Goal: Transaction & Acquisition: Purchase product/service

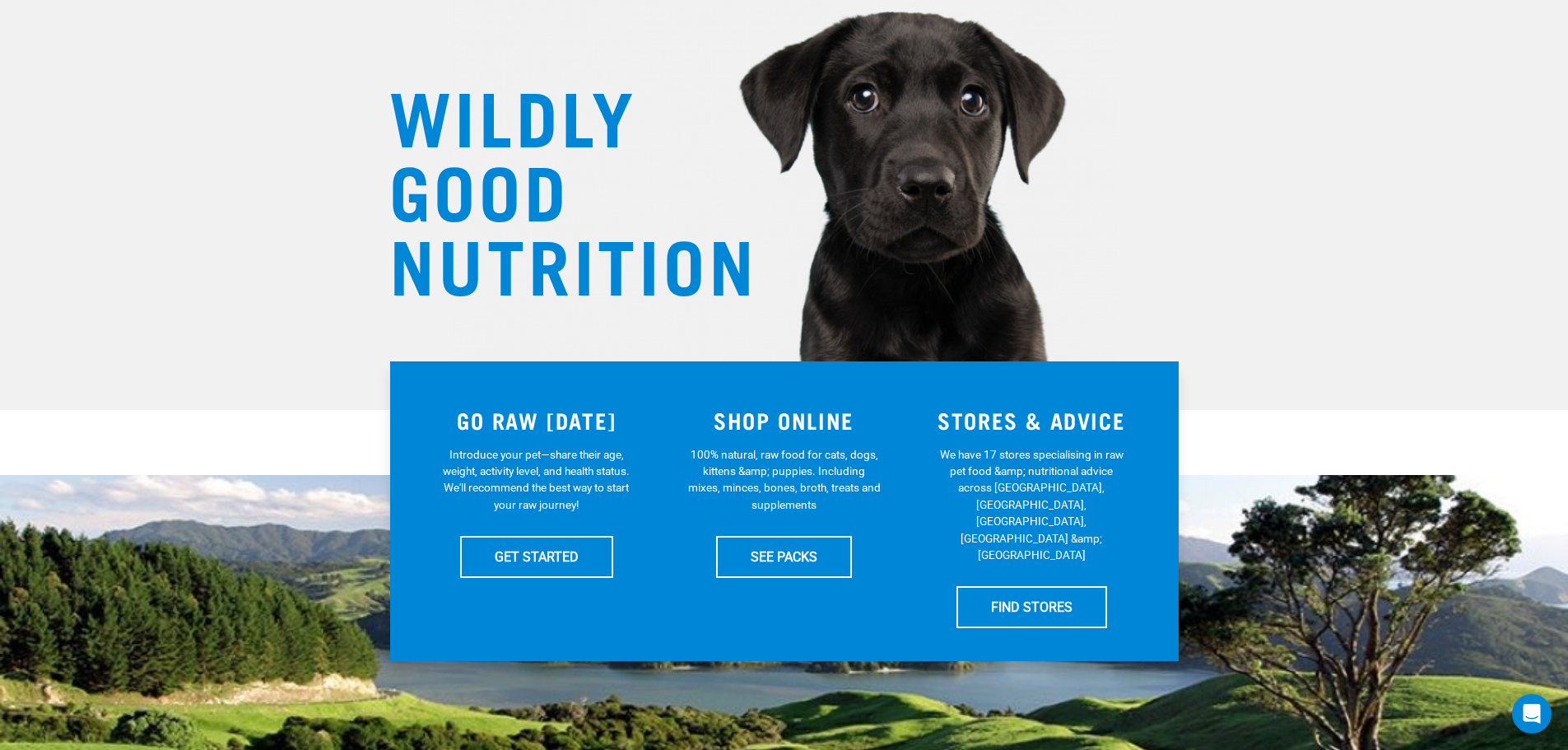
scroll to position [165, 0]
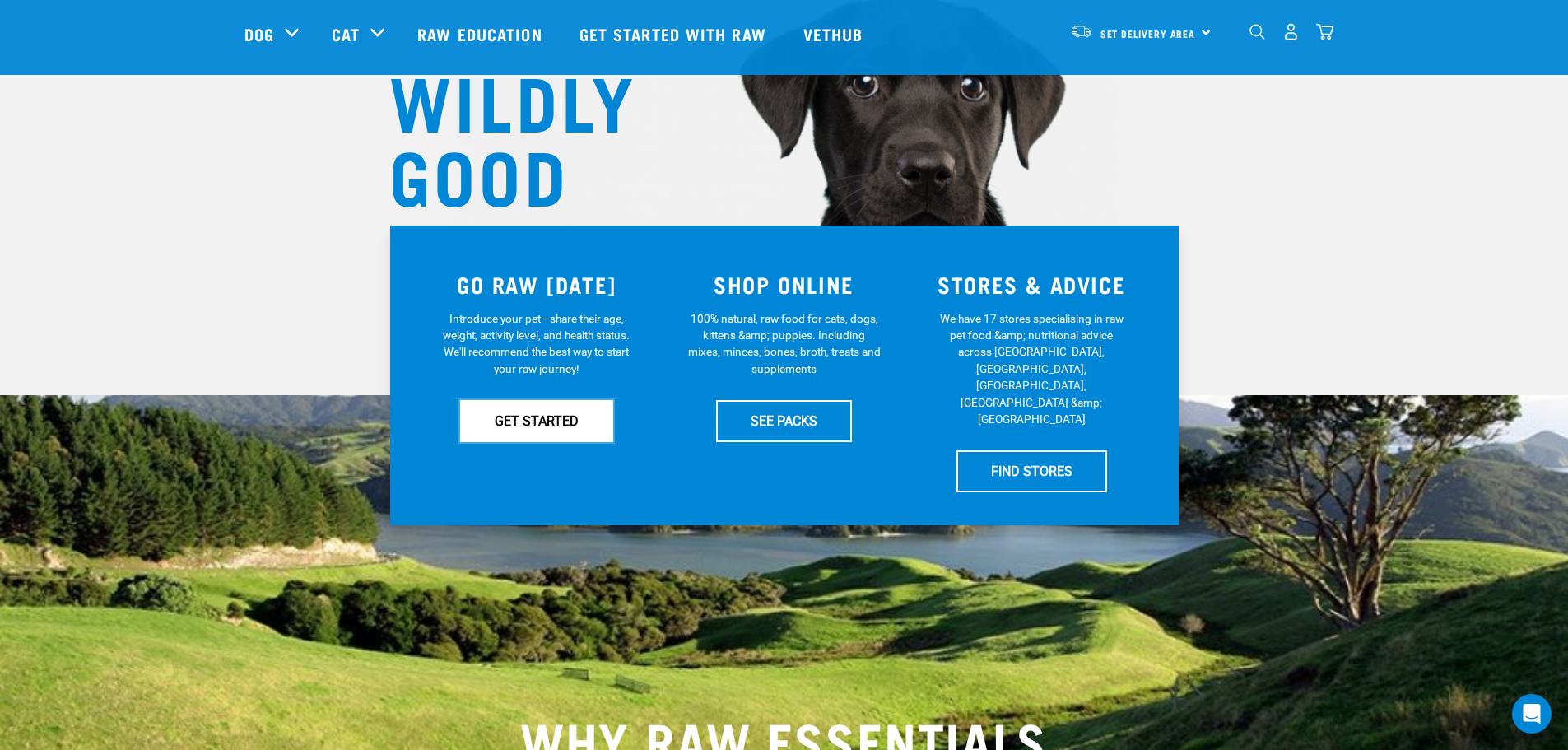
click at [495, 423] on link "GET STARTED" at bounding box center [536, 420] width 153 height 41
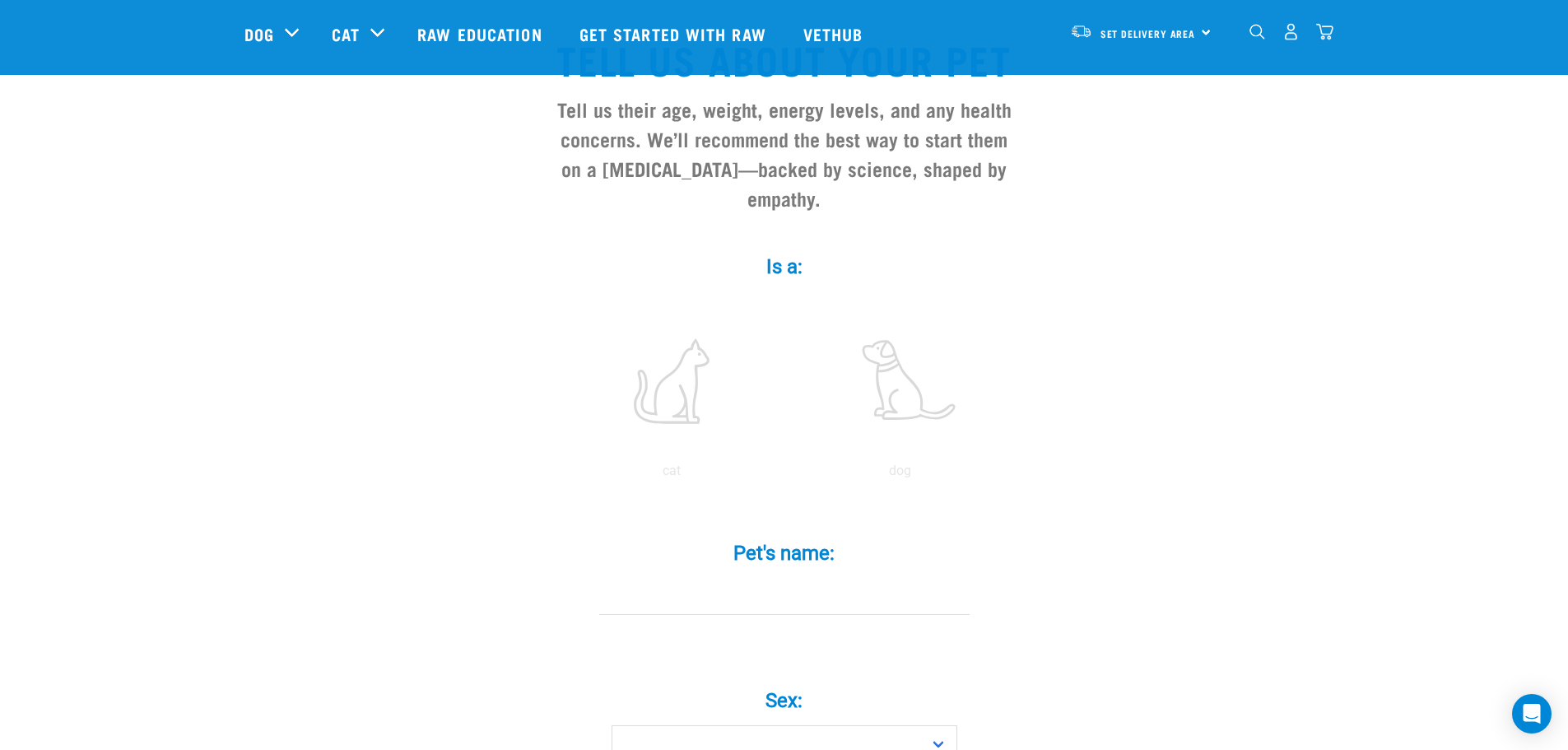
scroll to position [165, 0]
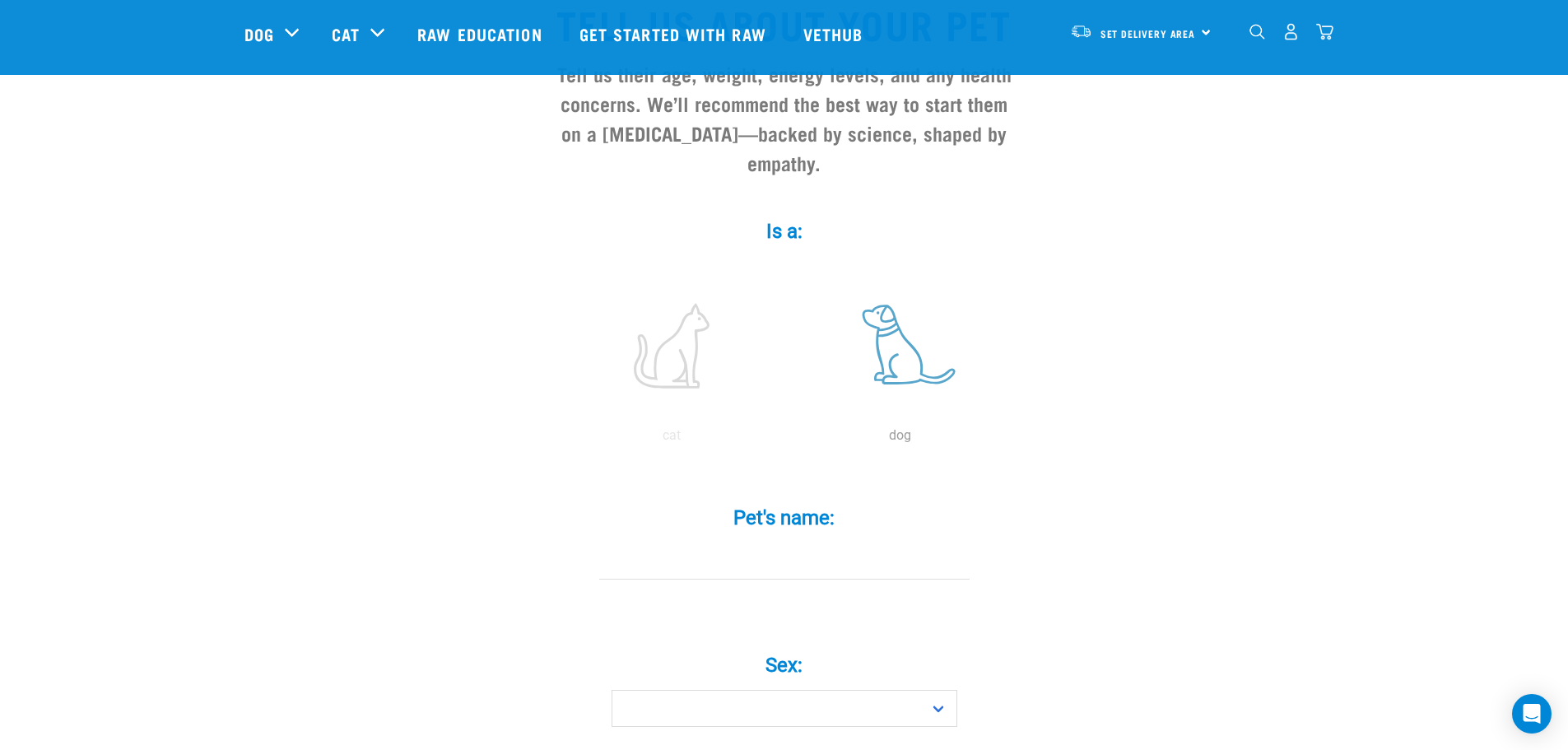
click at [899, 330] on label at bounding box center [899, 345] width 222 height 140
click at [786, 440] on input "radio" at bounding box center [786, 440] width 0 height 0
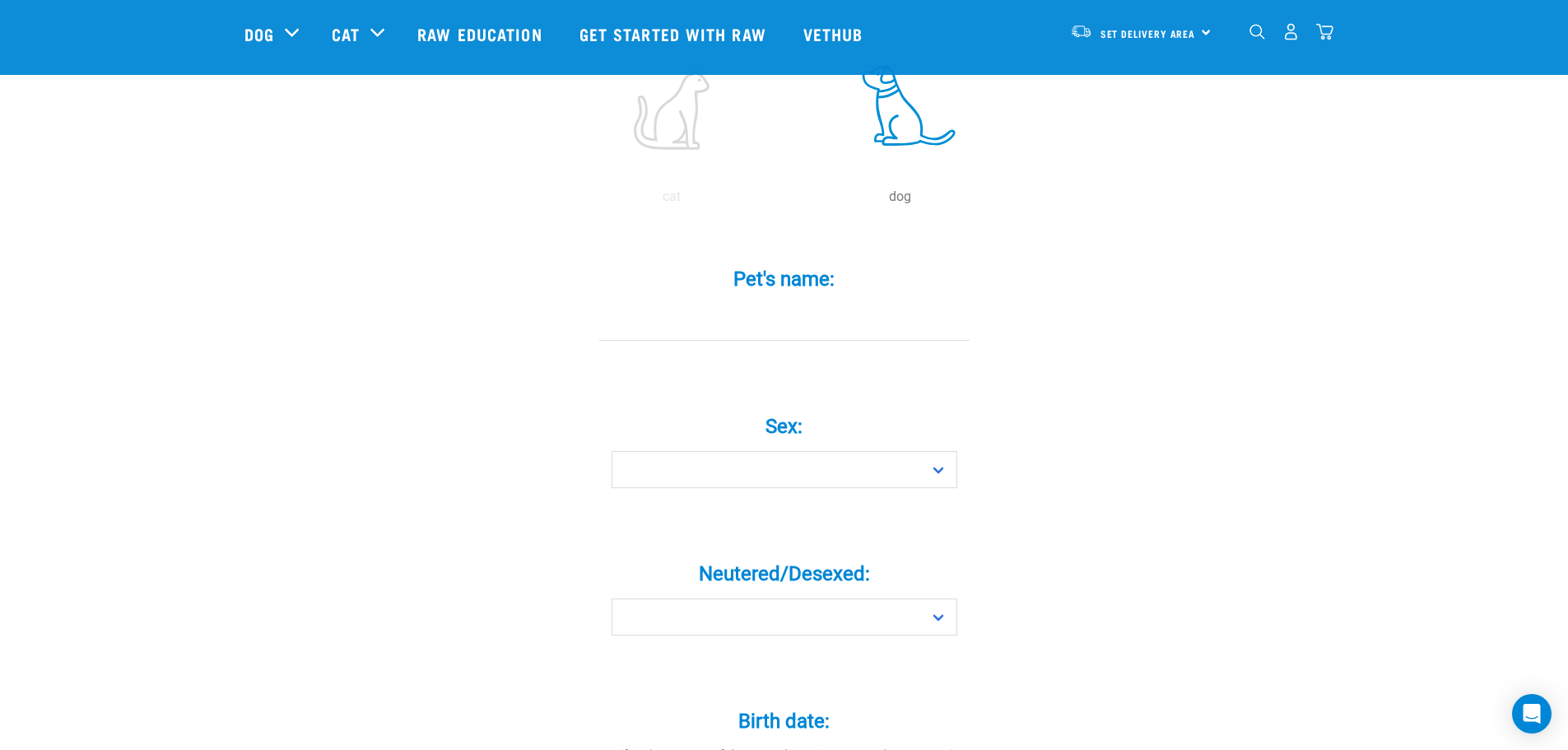
scroll to position [411, 0]
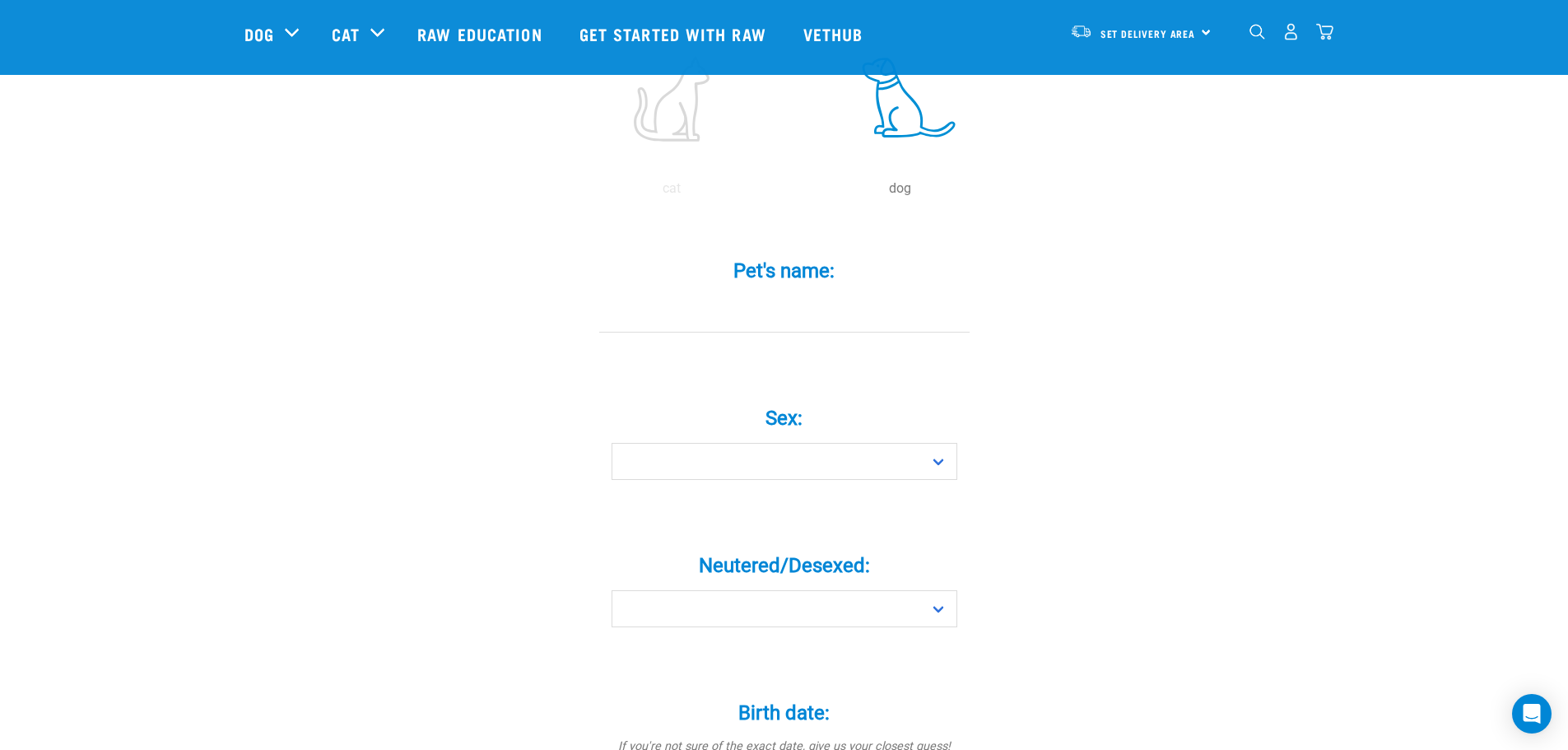
click at [957, 427] on div "Sex: * Boy Girl" at bounding box center [784, 431] width 494 height 96
click at [937, 443] on select "Boy Girl" at bounding box center [784, 461] width 345 height 37
select select "boy"
click at [611, 443] on select "Boy Girl" at bounding box center [784, 461] width 345 height 37
click at [911, 591] on select "Yes No" at bounding box center [784, 609] width 345 height 37
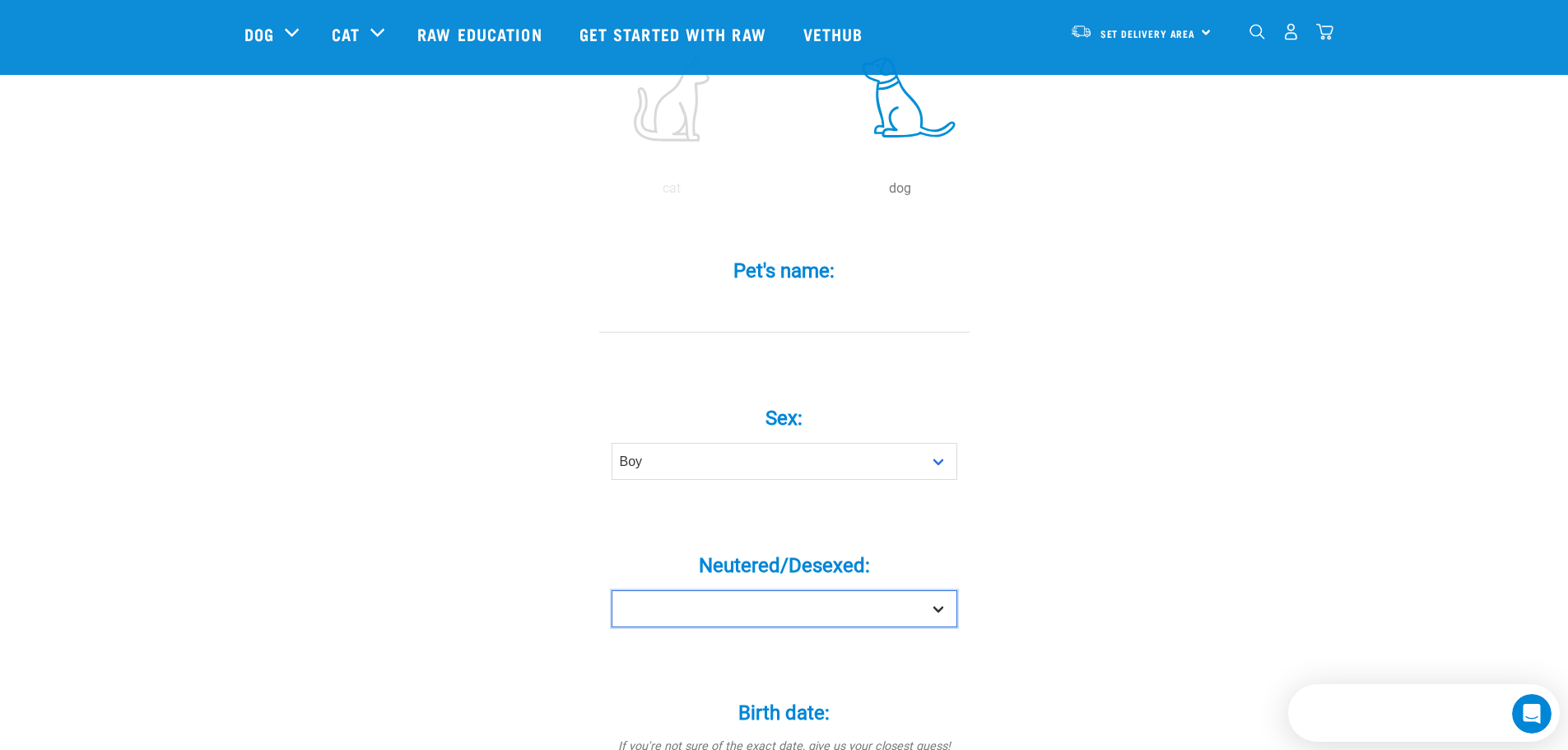
scroll to position [0, 0]
select select "yes"
click at [611, 591] on select "Yes No" at bounding box center [784, 609] width 345 height 37
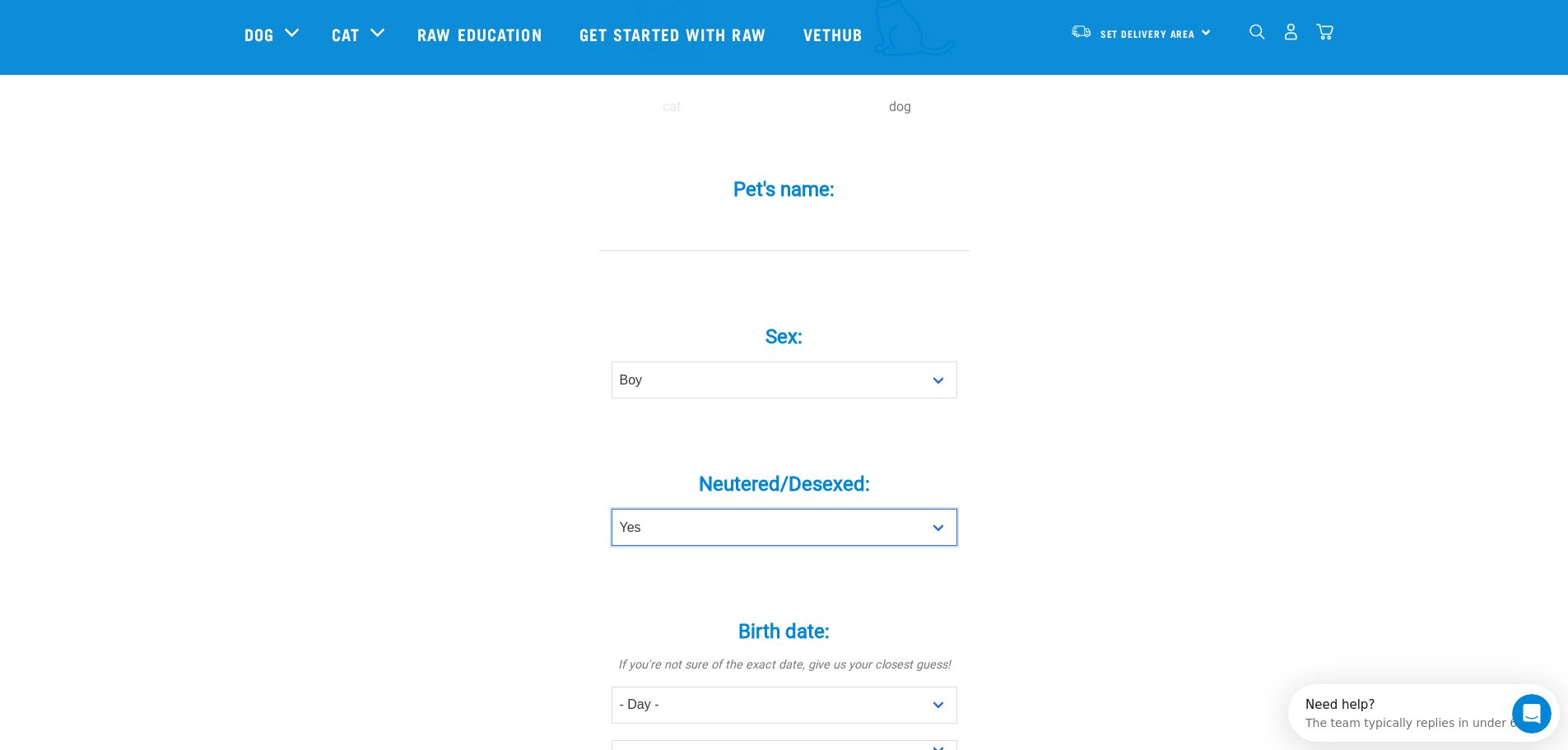
scroll to position [658, 0]
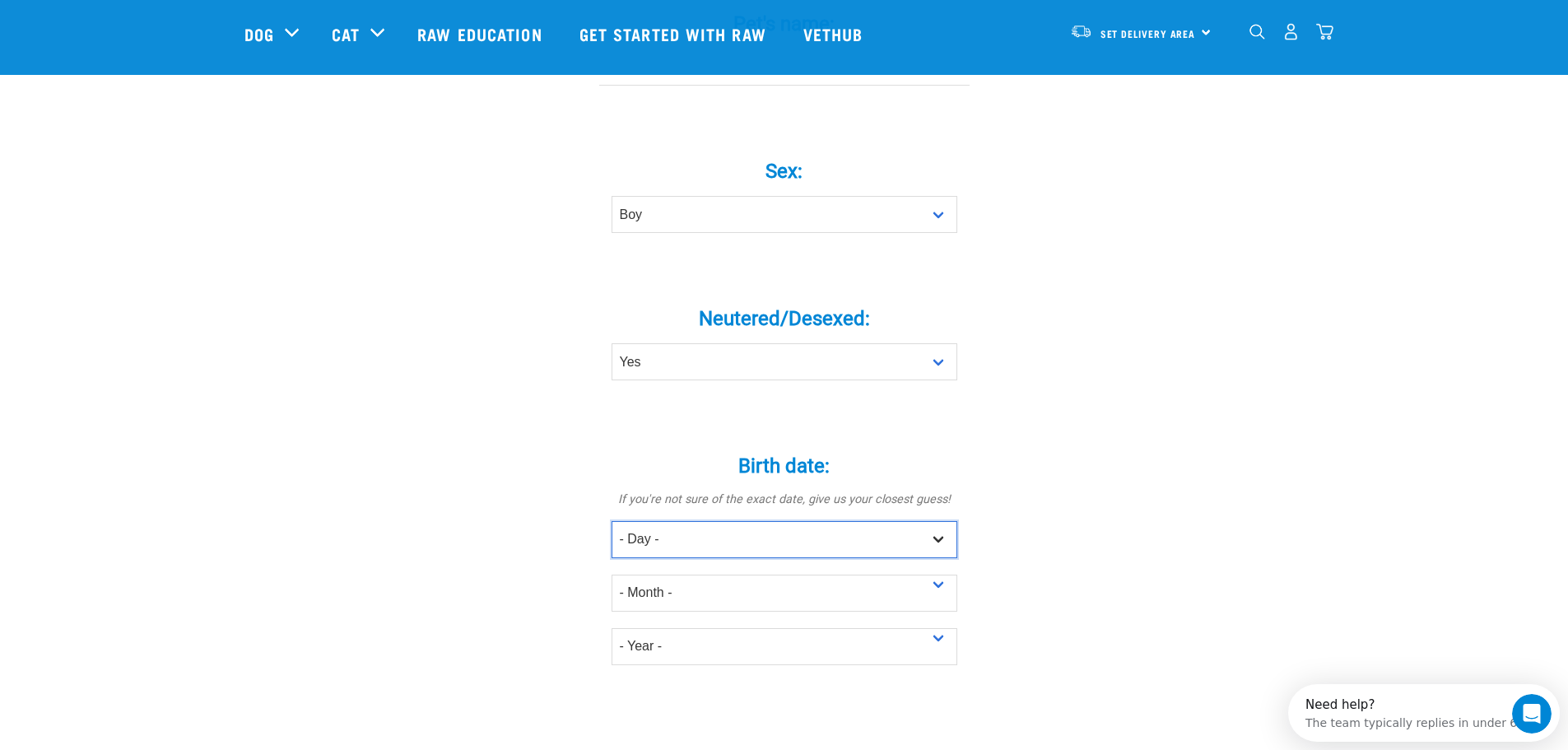
click at [790, 521] on select "- Day - 1 2 3 4 5 6 7 8 9 10 11 12 13 14 15 16 17 18 19 20 21 22 23 24 25 26 27" at bounding box center [784, 539] width 345 height 37
select select "13"
click at [611, 521] on select "- Day - 1 2 3 4 5 6 7 8 9 10 11 12 13 14 15 16 17 18 19 20 21 22 23 24 25 26 27" at bounding box center [784, 539] width 345 height 37
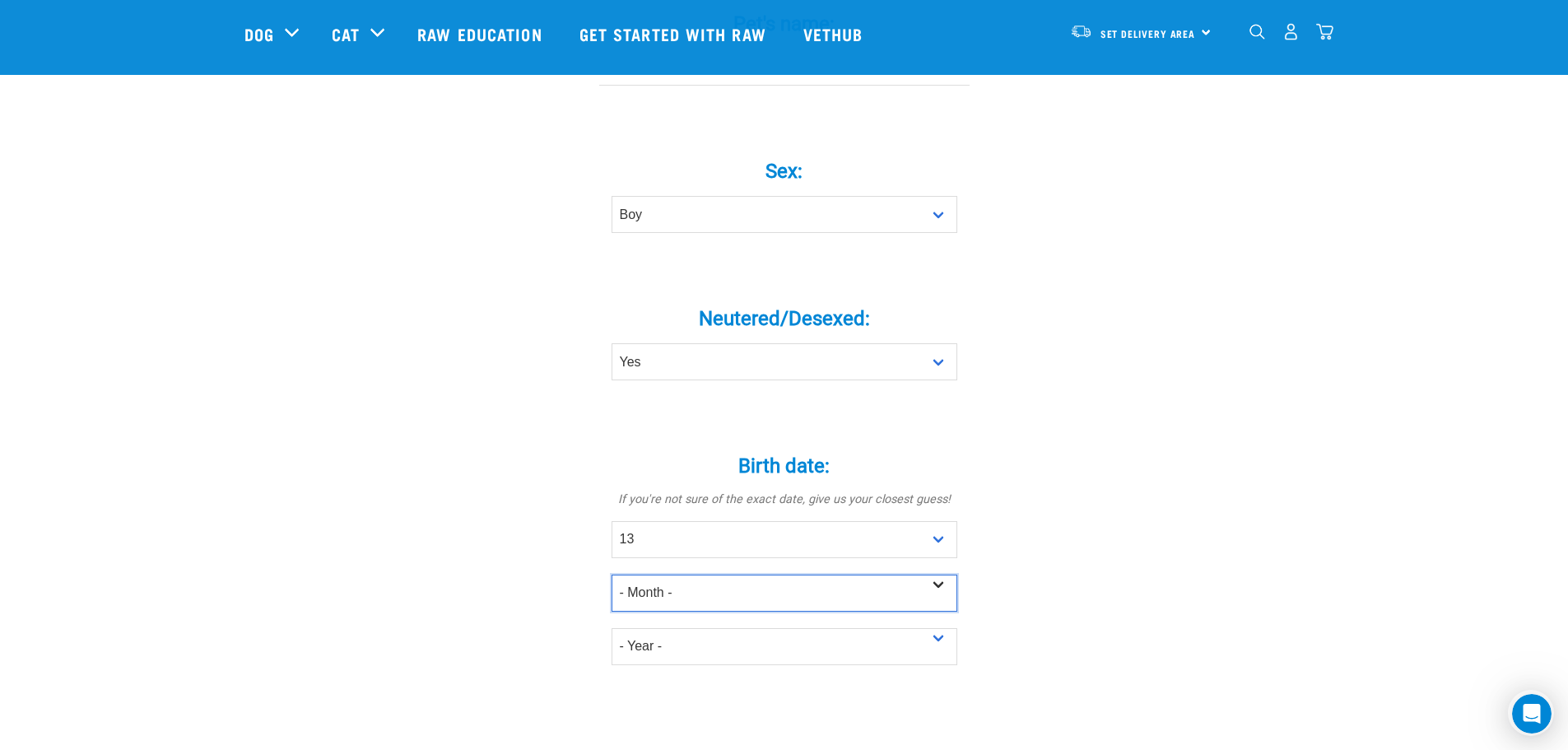
click at [747, 574] on select "- Month - January February March April May June July August September October N…" at bounding box center [784, 593] width 345 height 37
select select "August"
click at [611, 574] on select "- Month - January February March April May June July August September October N…" at bounding box center [784, 593] width 345 height 37
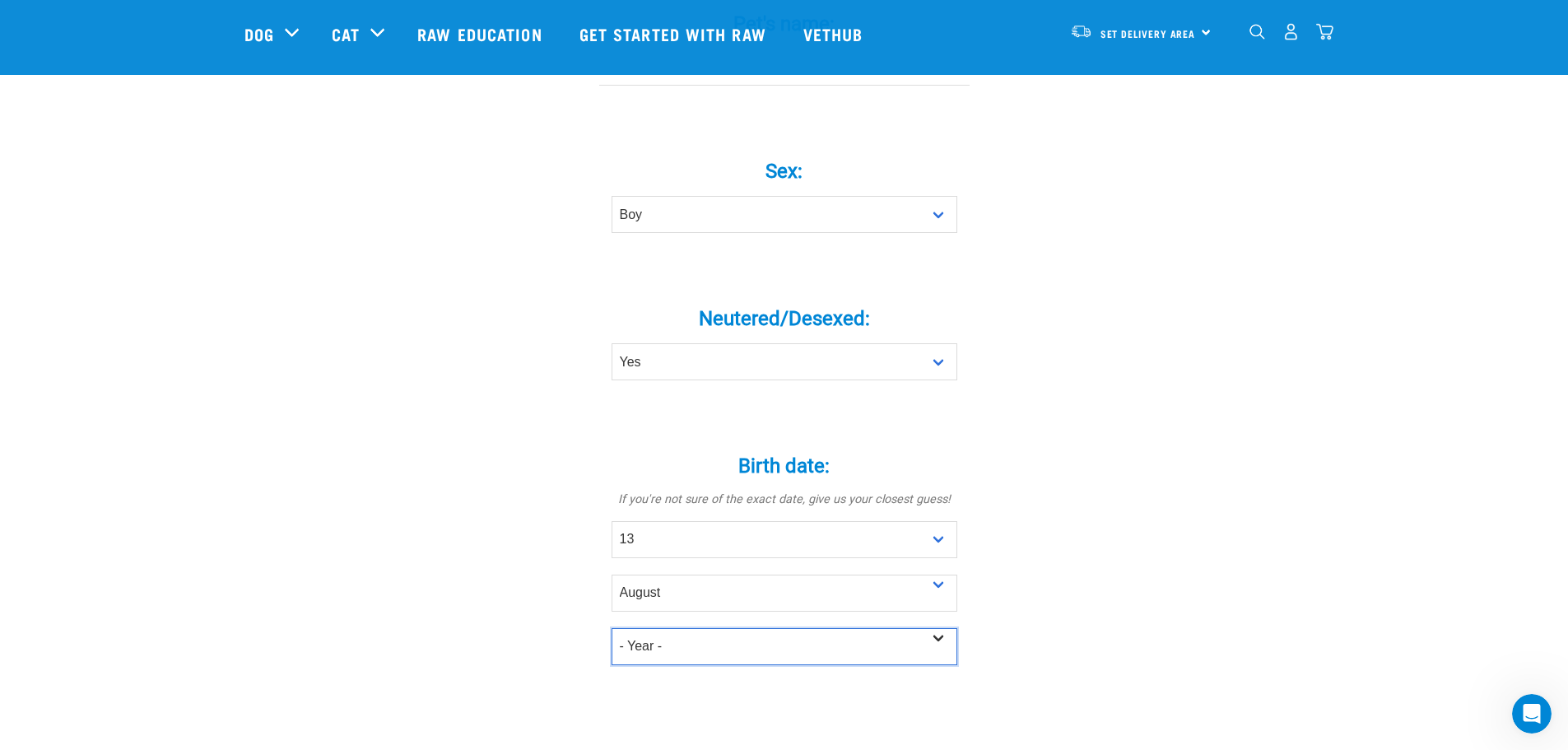
drag, startPoint x: 747, startPoint y: 625, endPoint x: 762, endPoint y: 616, distance: 17.5
click at [747, 628] on select "- Year - 2025 2024 2023 2022 2021 2020 2019 2018 2017 2016 2015 2014 2013 2012" at bounding box center [784, 646] width 345 height 37
select select "2019"
click at [611, 628] on select "- Year - 2025 2024 2023 2022 2021 2020 2019 2018 2017 2016 2015 2014 2013 2012" at bounding box center [784, 646] width 345 height 37
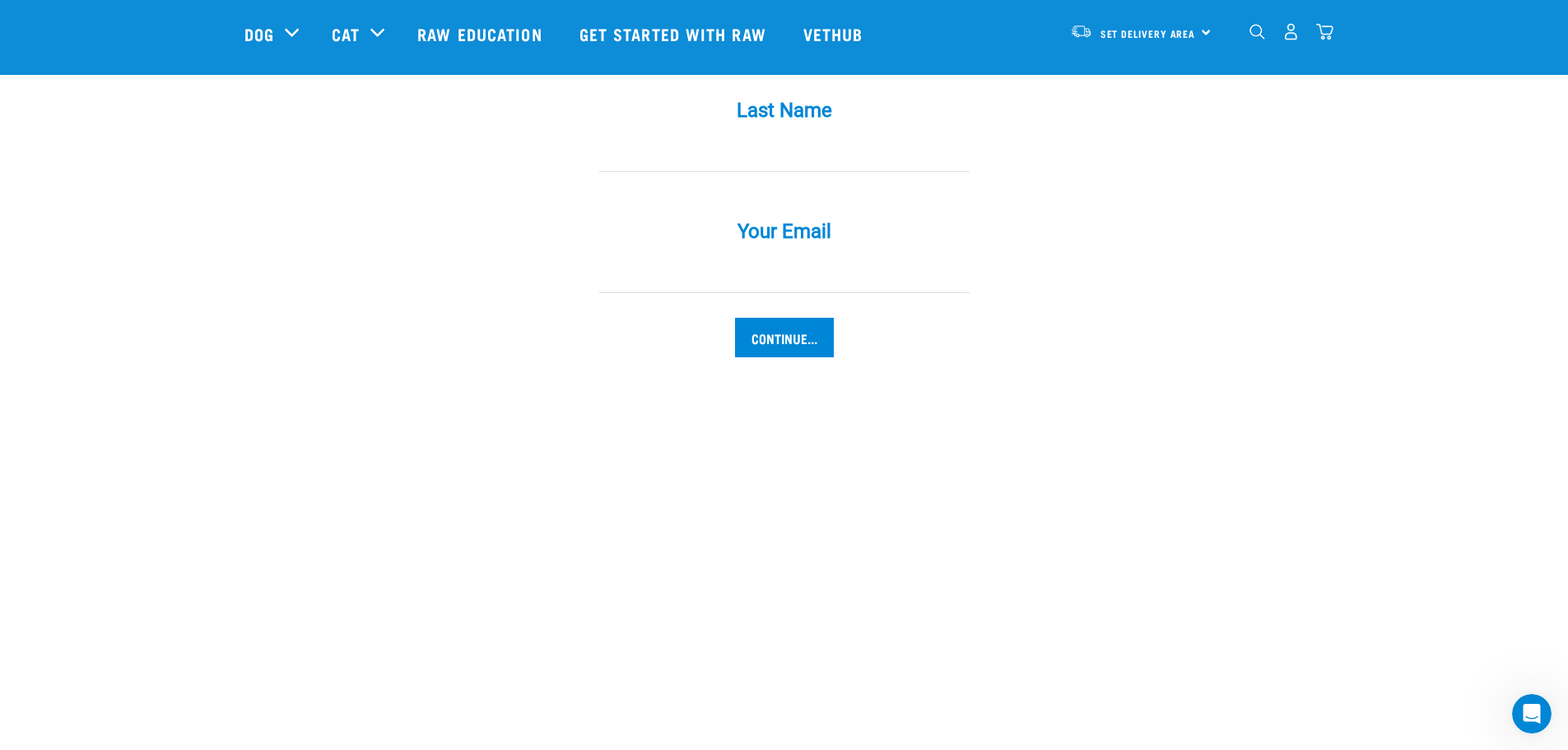
scroll to position [1564, 0]
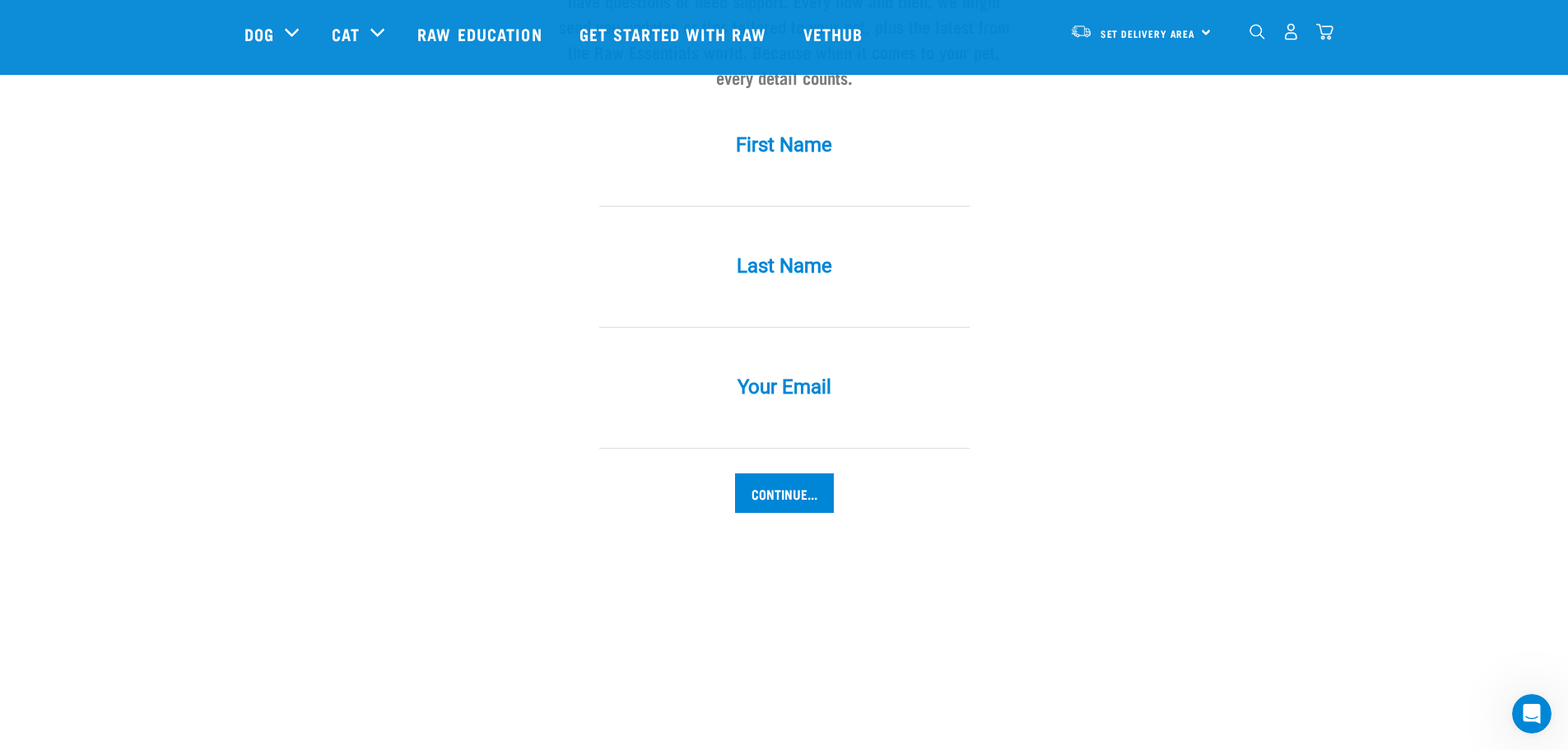
click at [794, 170] on input "First Name *" at bounding box center [784, 188] width 370 height 37
type input "Arees"
type input "Koharian"
type input "Arees.Koharian@gmail.com"
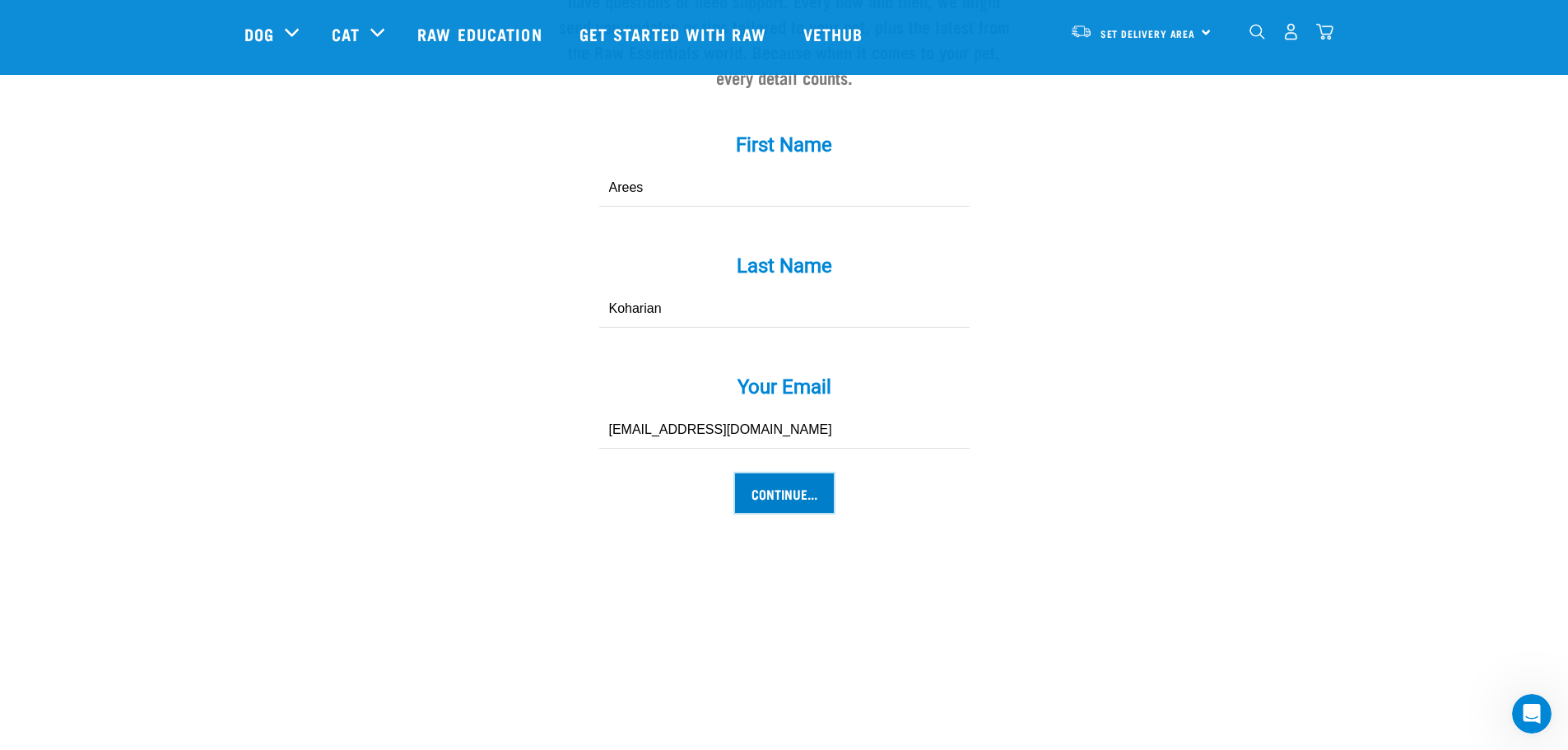
click at [788, 473] on input "Continue..." at bounding box center [785, 492] width 99 height 39
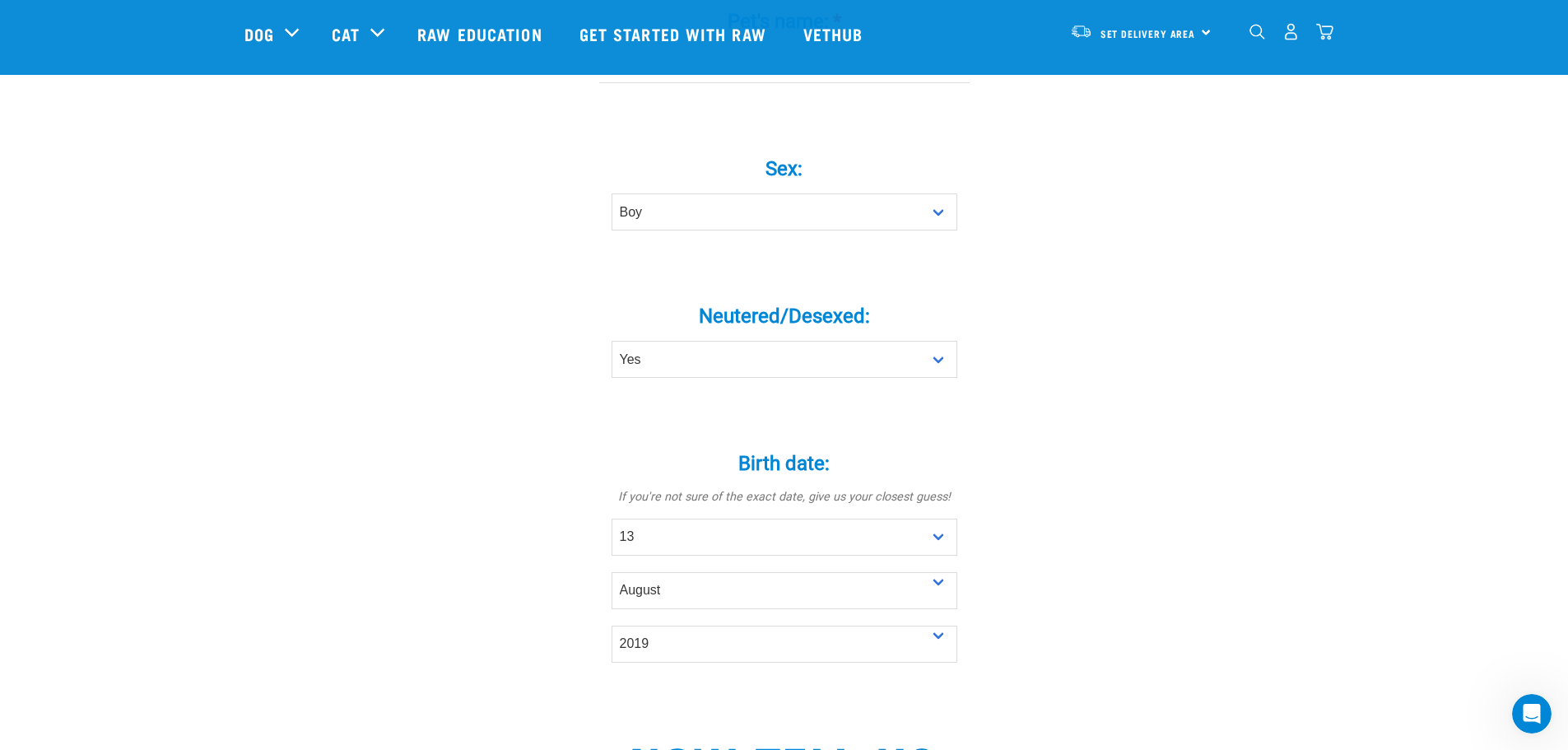
scroll to position [332, 0]
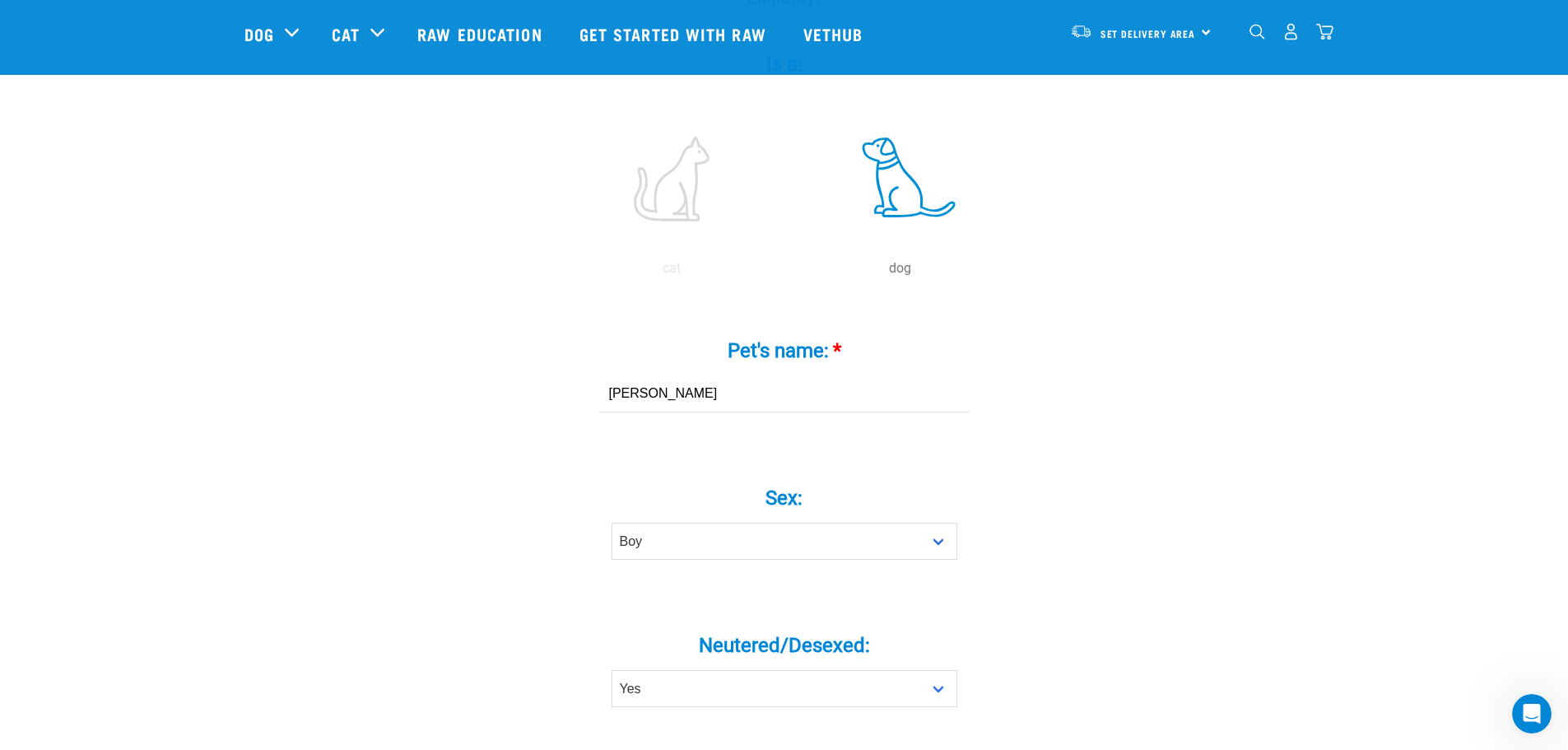
type input "Archer"
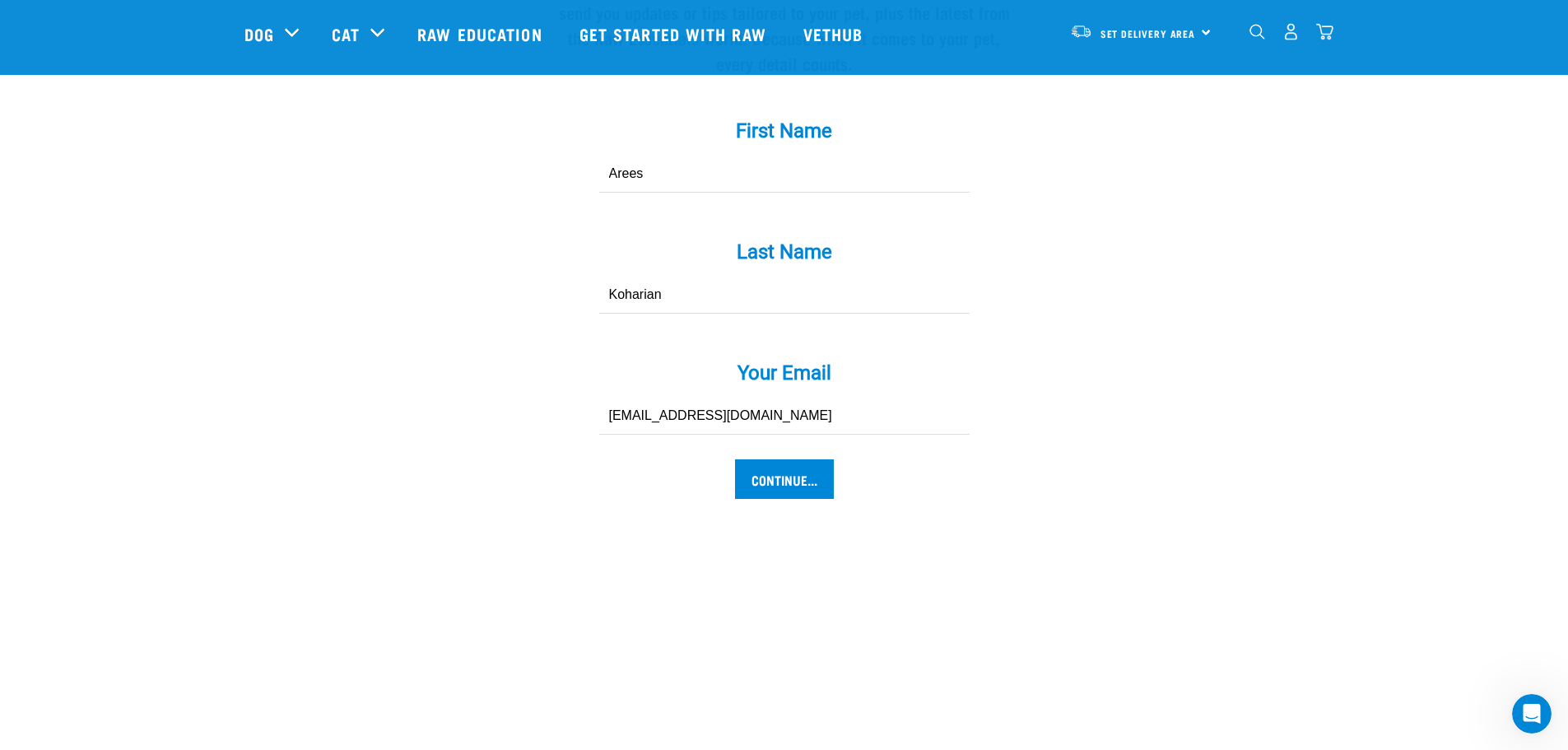
scroll to position [1732, 0]
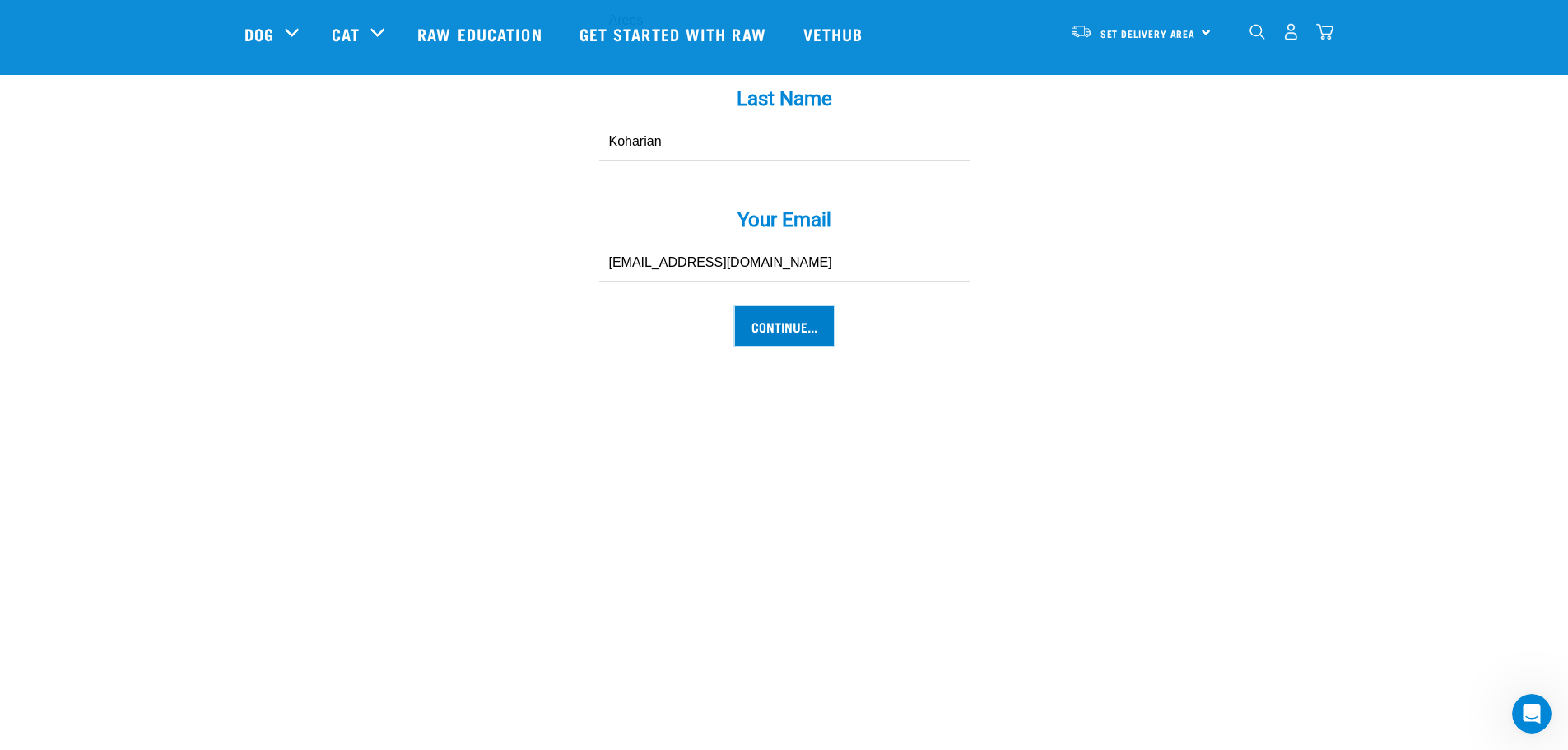
click at [795, 306] on input "Continue..." at bounding box center [785, 325] width 99 height 39
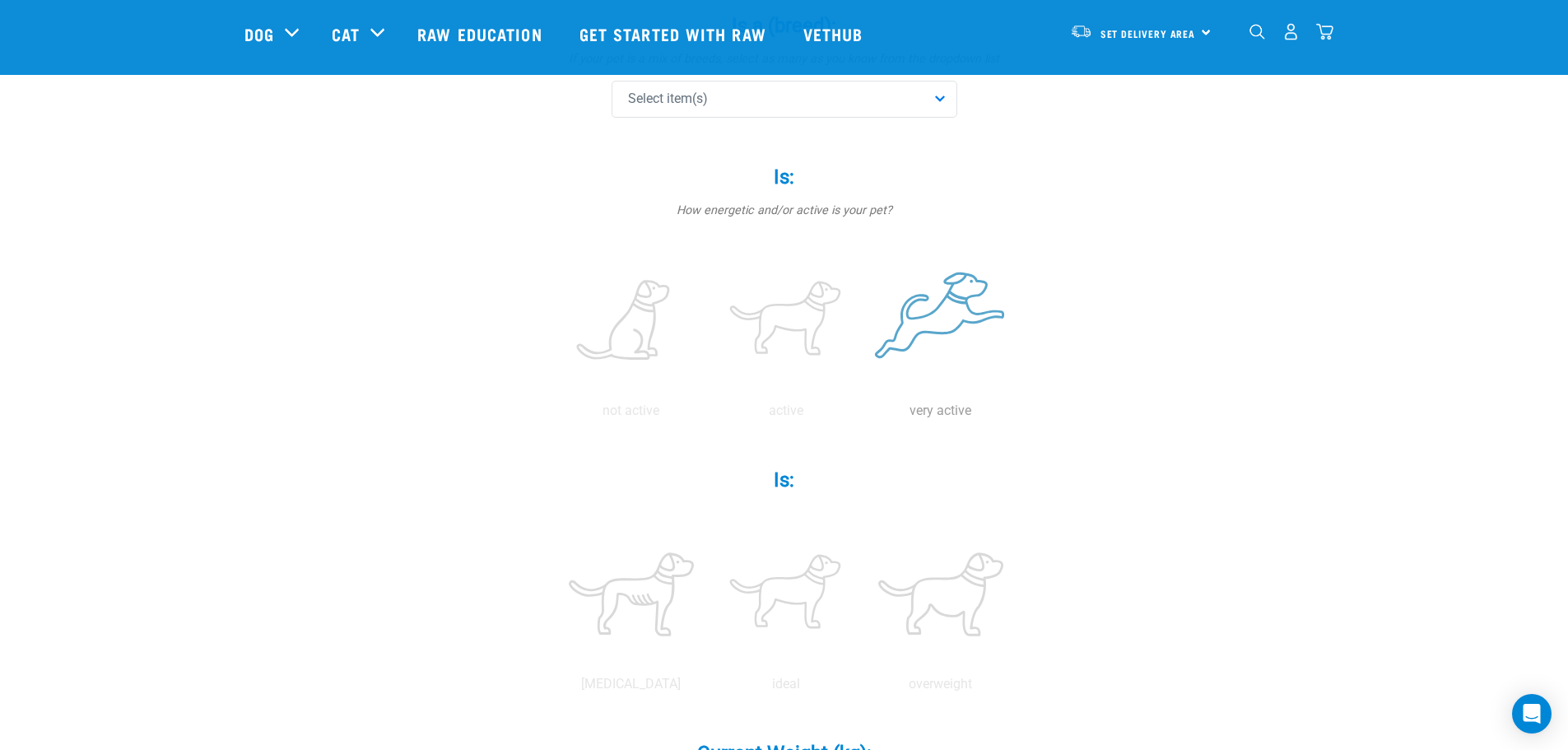
scroll to position [165, 0]
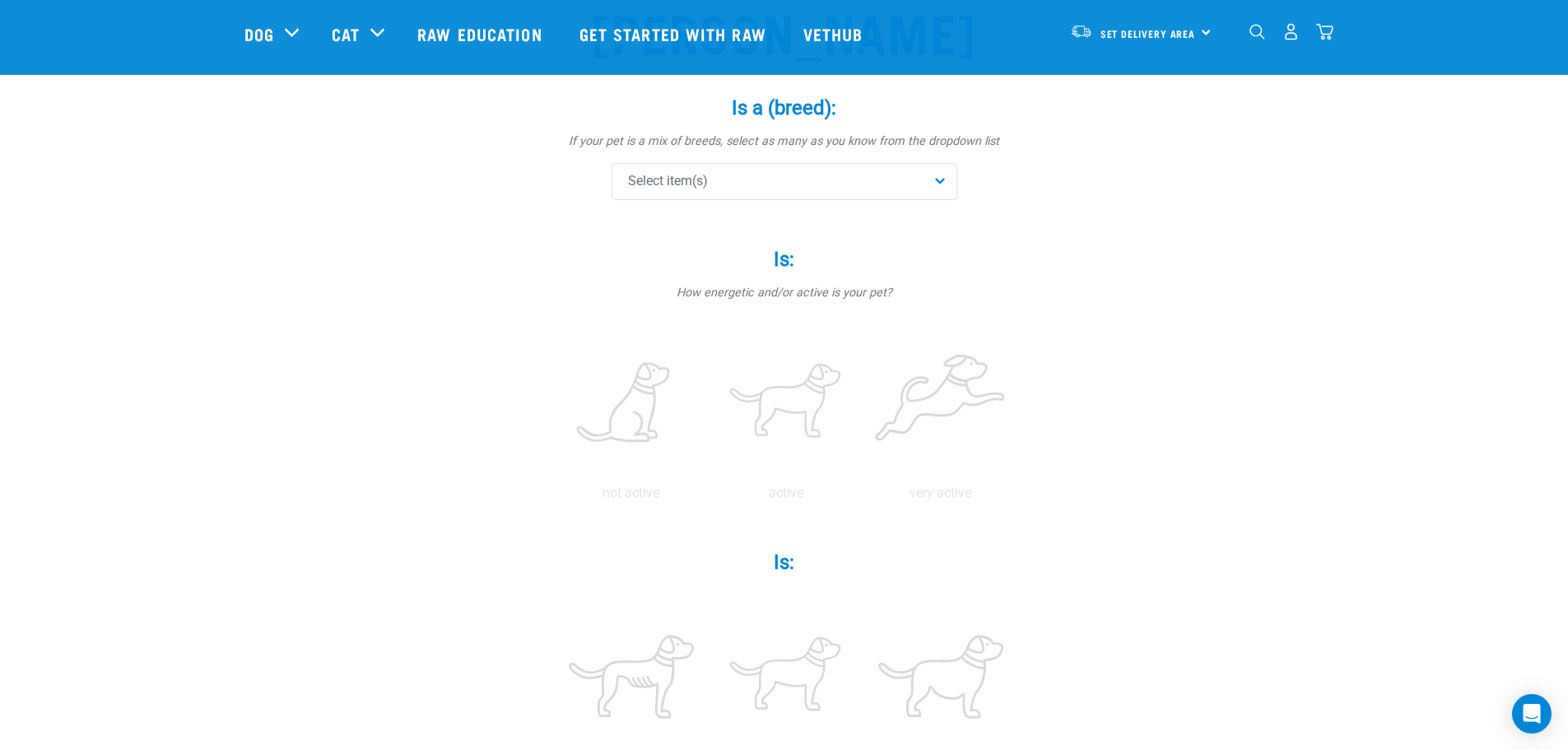
drag, startPoint x: 849, startPoint y: 206, endPoint x: 854, endPoint y: 196, distance: 11.2
click at [849, 206] on div "Is a (breed): * If your pet is a mix of breeds, select as many as you know from…" at bounding box center [784, 149] width 494 height 152
click at [860, 187] on div "Select item(s)" at bounding box center [784, 181] width 345 height 37
click at [874, 233] on input "text" at bounding box center [784, 226] width 338 height 37
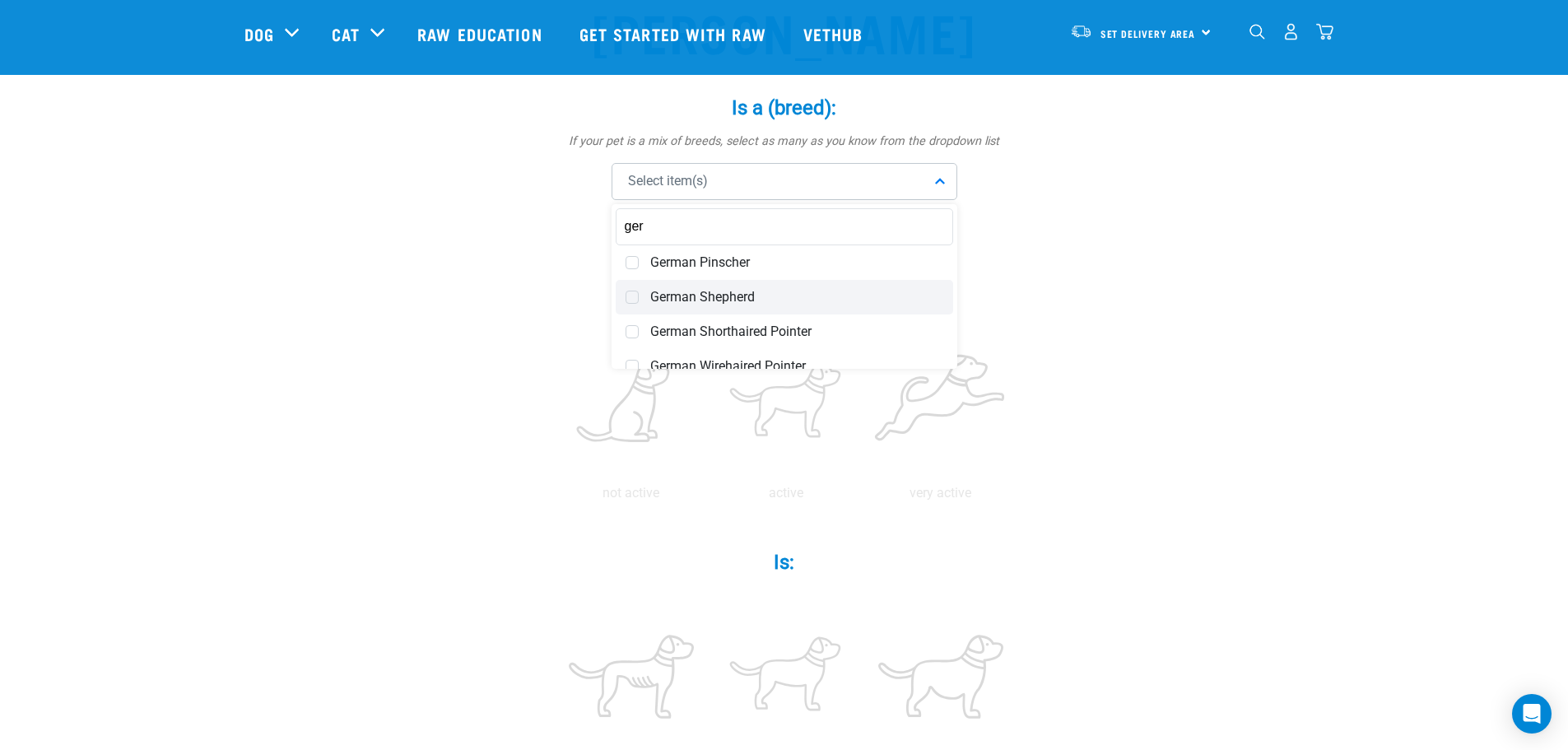
type input "ger"
click at [753, 302] on span "German Shepherd" at bounding box center [796, 297] width 293 height 16
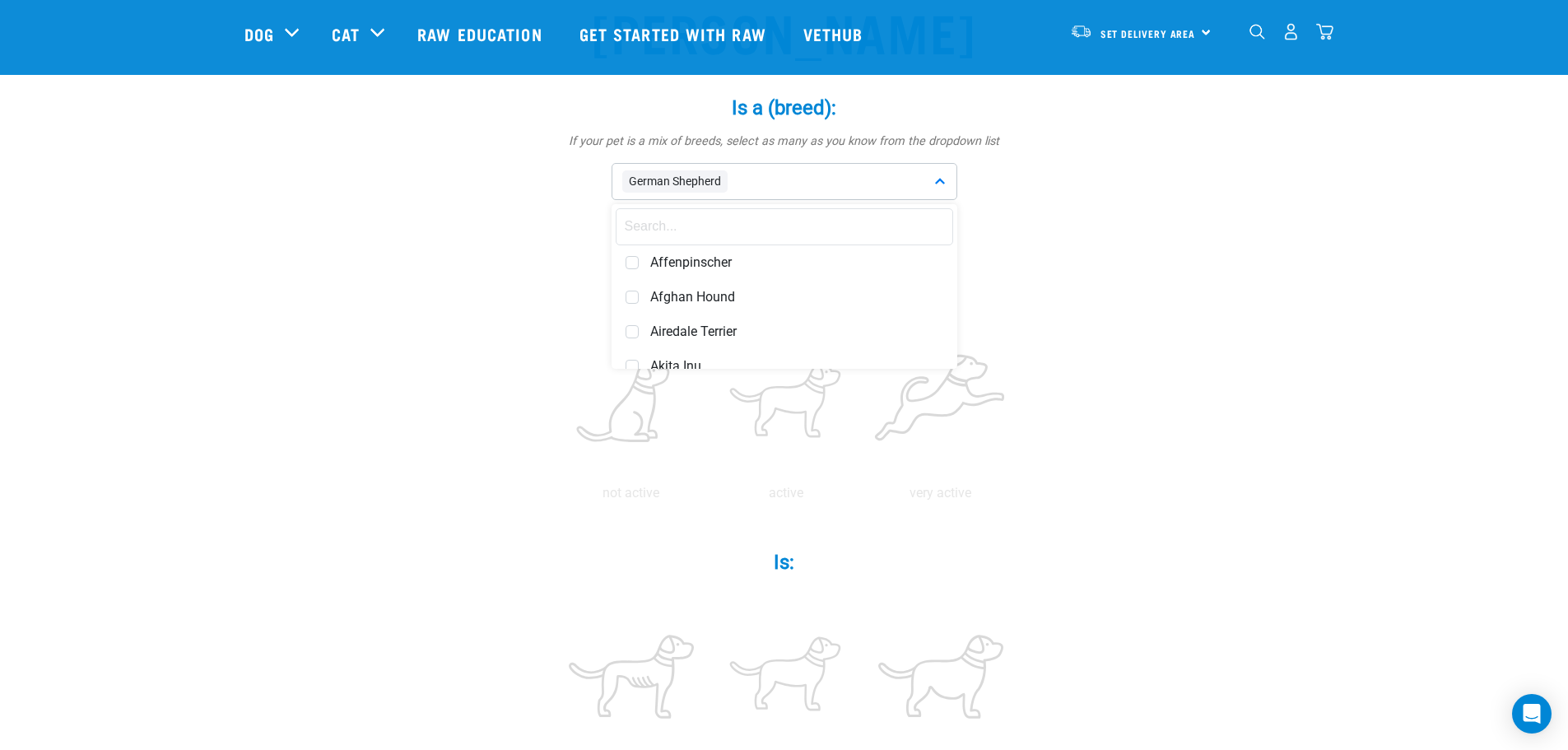
click at [1189, 304] on div "Archer Is a (breed): * If your pet is a mix of breeds, select as many as you kn…" at bounding box center [784, 728] width 1080 height 1521
click at [800, 407] on label at bounding box center [785, 403] width 148 height 140
click at [709, 497] on input "radio" at bounding box center [709, 497] width 0 height 0
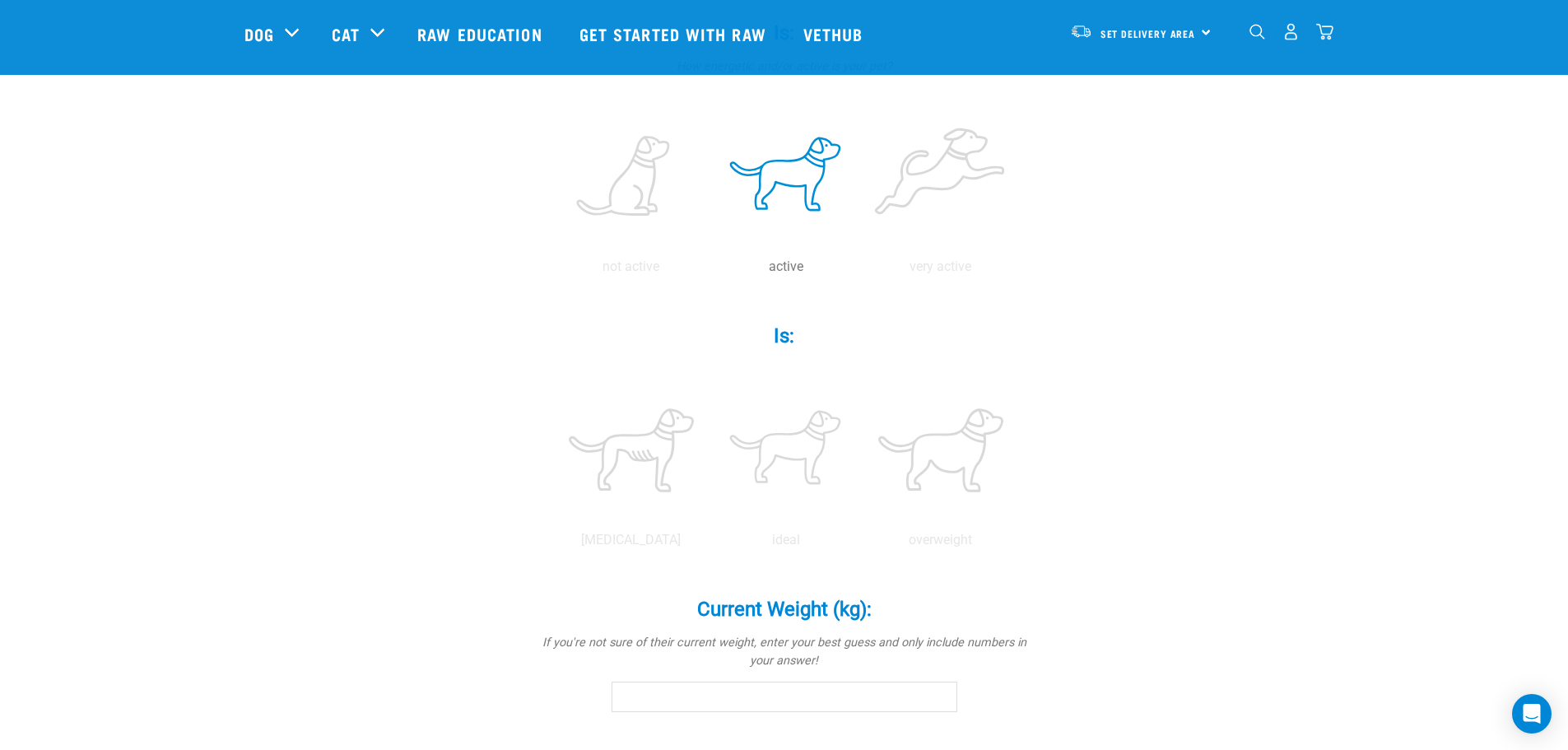
scroll to position [411, 0]
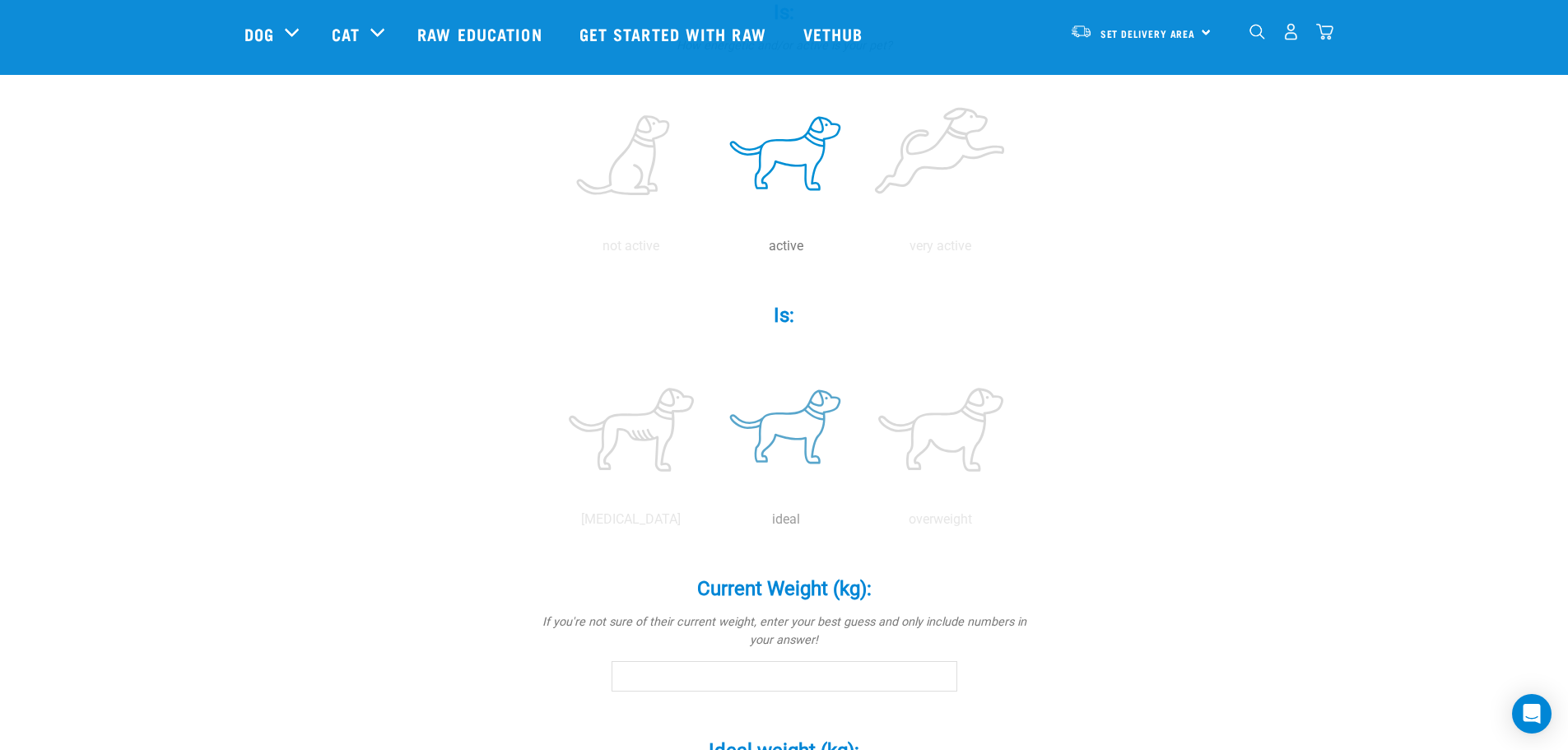
click at [794, 435] on label at bounding box center [785, 429] width 148 height 140
click at [709, 524] on input "radio" at bounding box center [709, 524] width 0 height 0
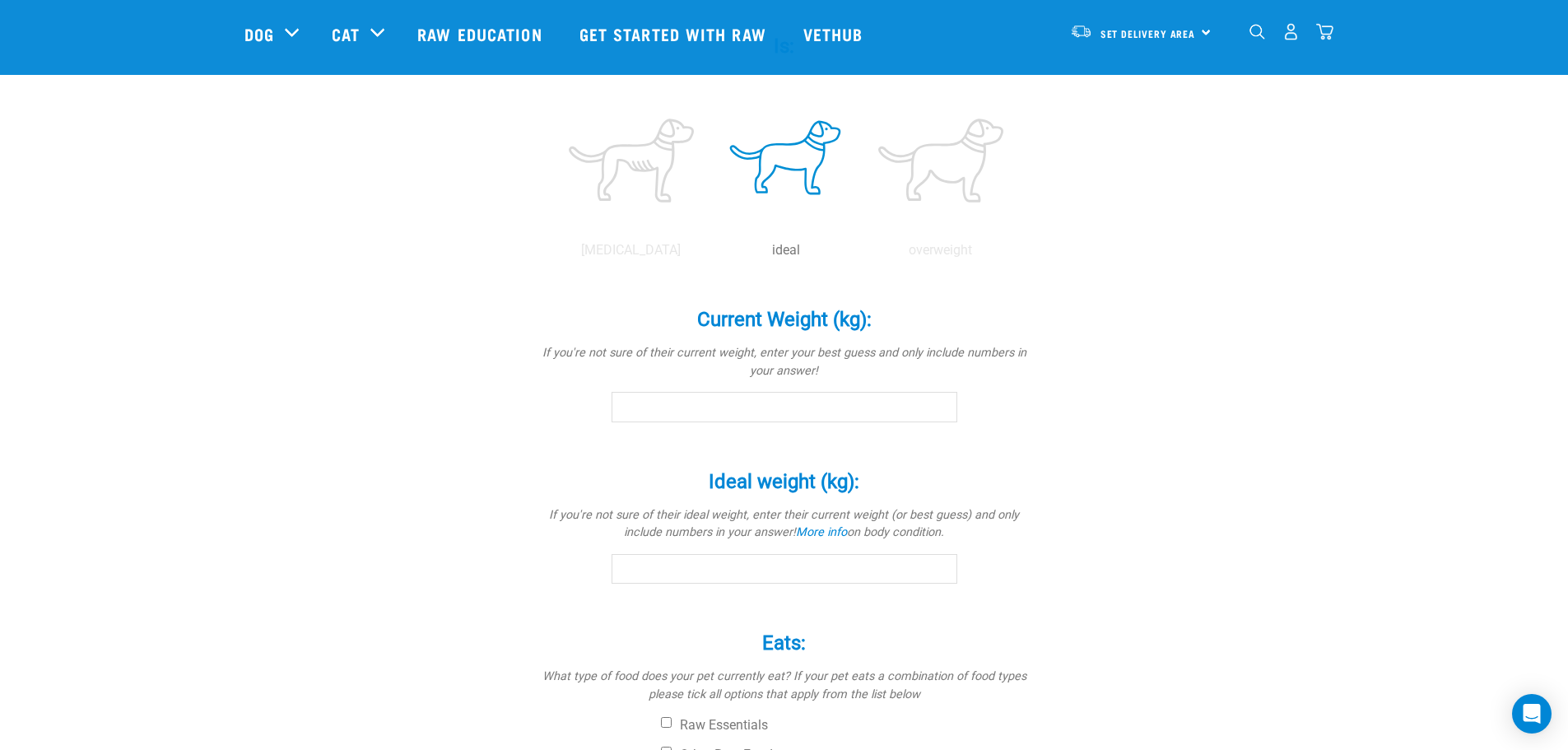
scroll to position [741, 0]
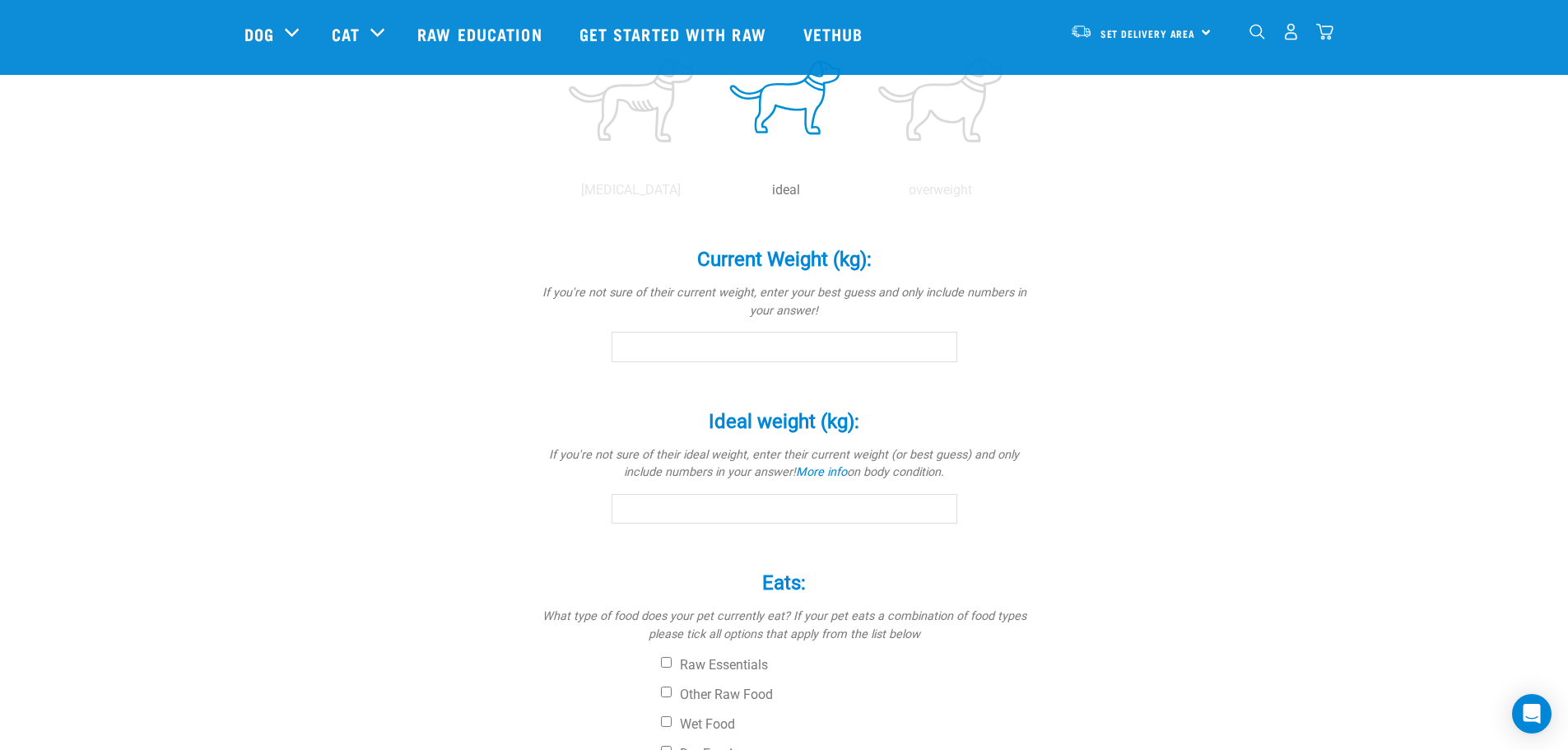
click at [918, 362] on input "Current Weight (kg): *" at bounding box center [784, 346] width 345 height 30
type input "39"
click at [793, 518] on input "Ideal weight (kg): *" at bounding box center [784, 509] width 345 height 30
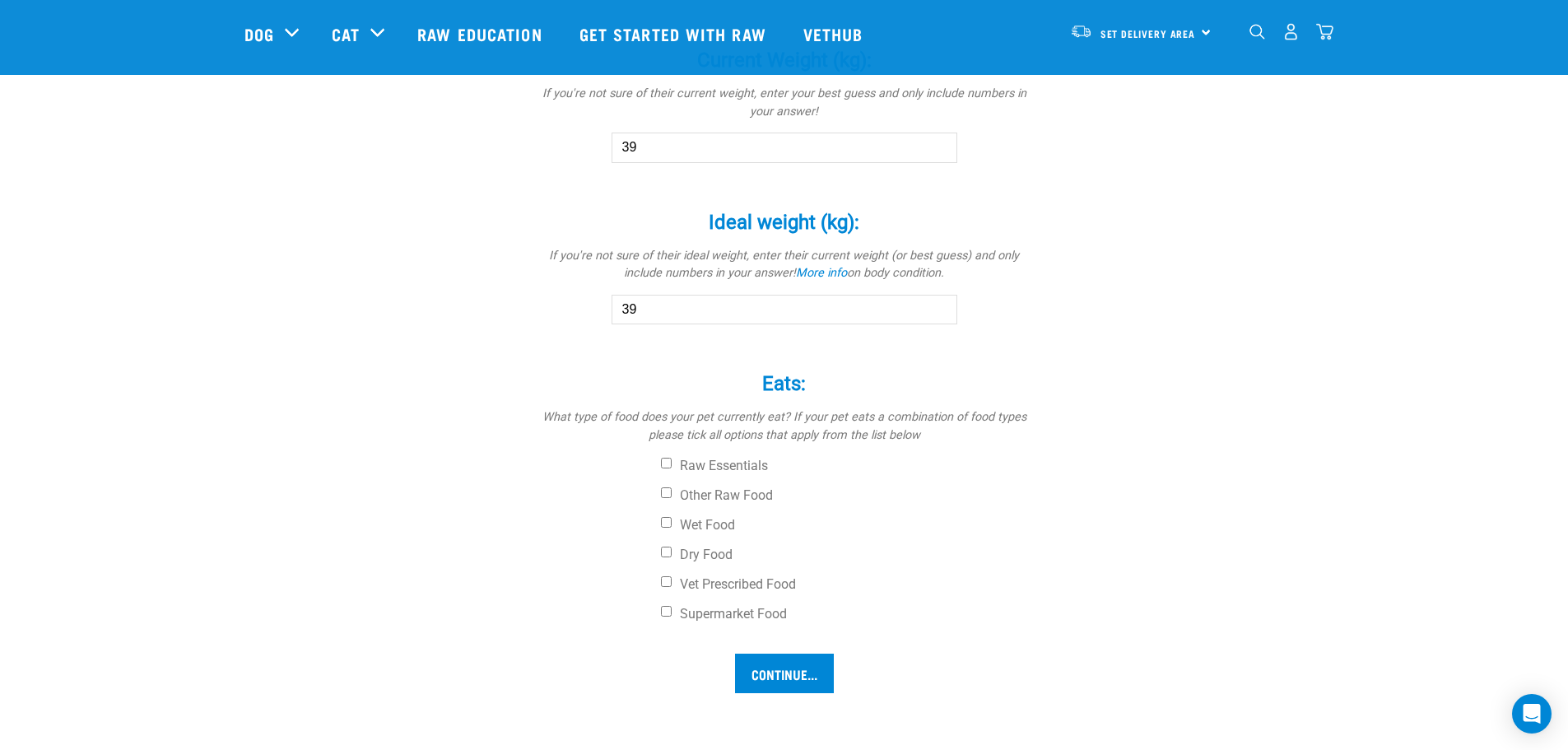
scroll to position [988, 0]
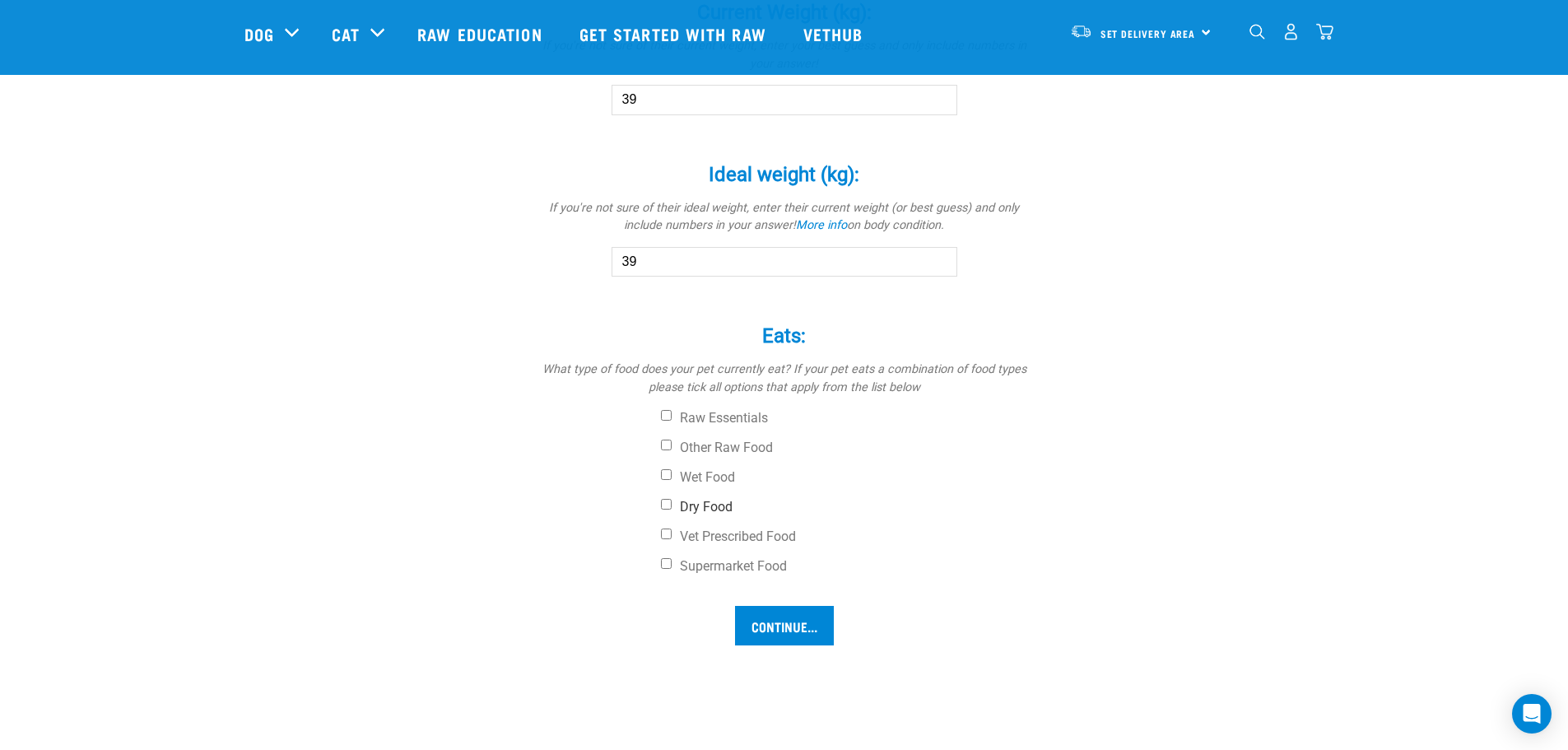
type input "39"
click at [723, 508] on label "Dry Food" at bounding box center [846, 507] width 370 height 16
click at [671, 508] on input "Dry Food" at bounding box center [666, 504] width 10 height 10
checkbox input "true"
click at [796, 627] on input "Continue..." at bounding box center [785, 625] width 99 height 39
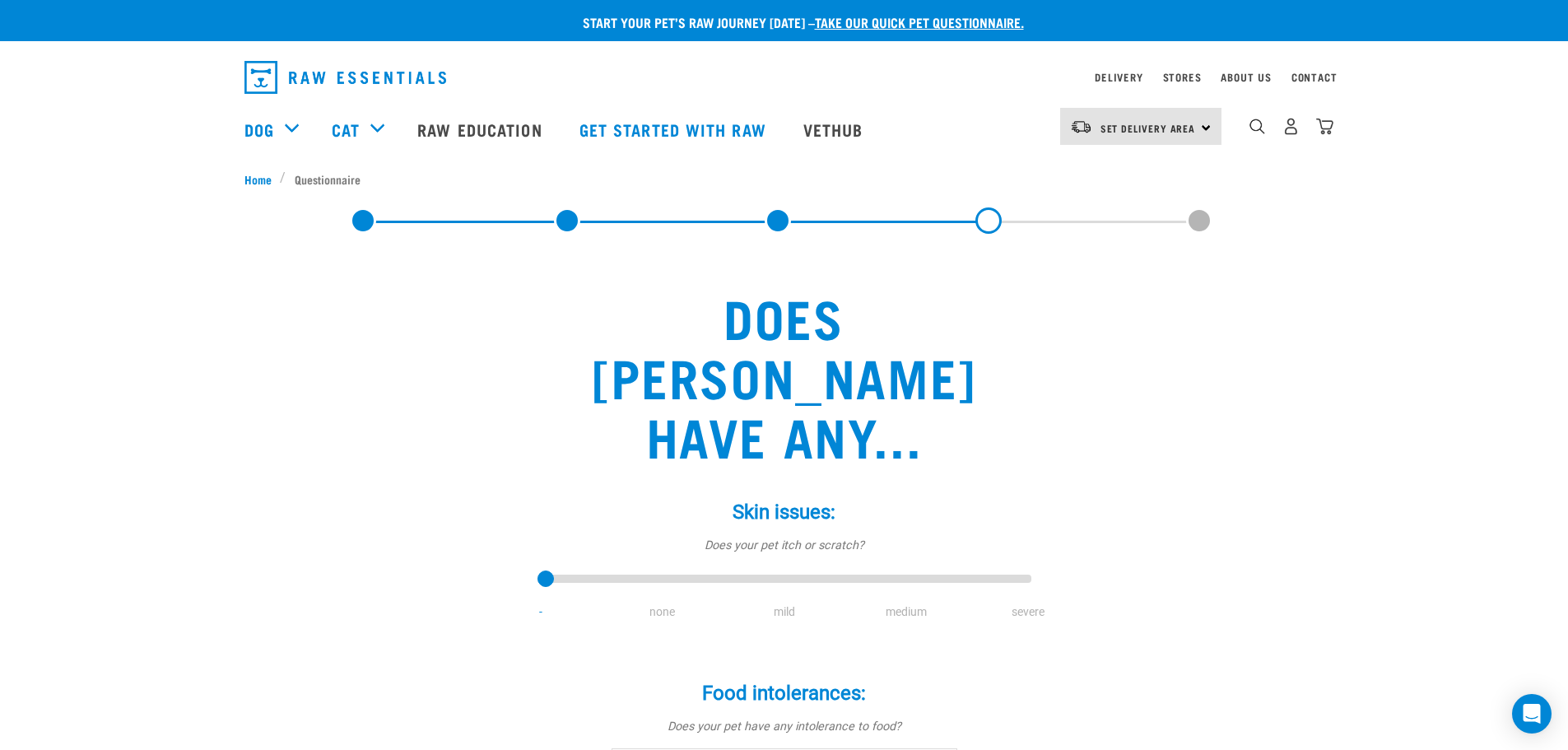
click at [655, 541] on div "Skin issues: * Does your pet itch or scratch? - none mild medium severe" at bounding box center [784, 549] width 494 height 143
drag, startPoint x: 549, startPoint y: 519, endPoint x: 658, endPoint y: 518, distance: 109.0
type input "1"
click at [658, 568] on input "range" at bounding box center [784, 579] width 494 height 23
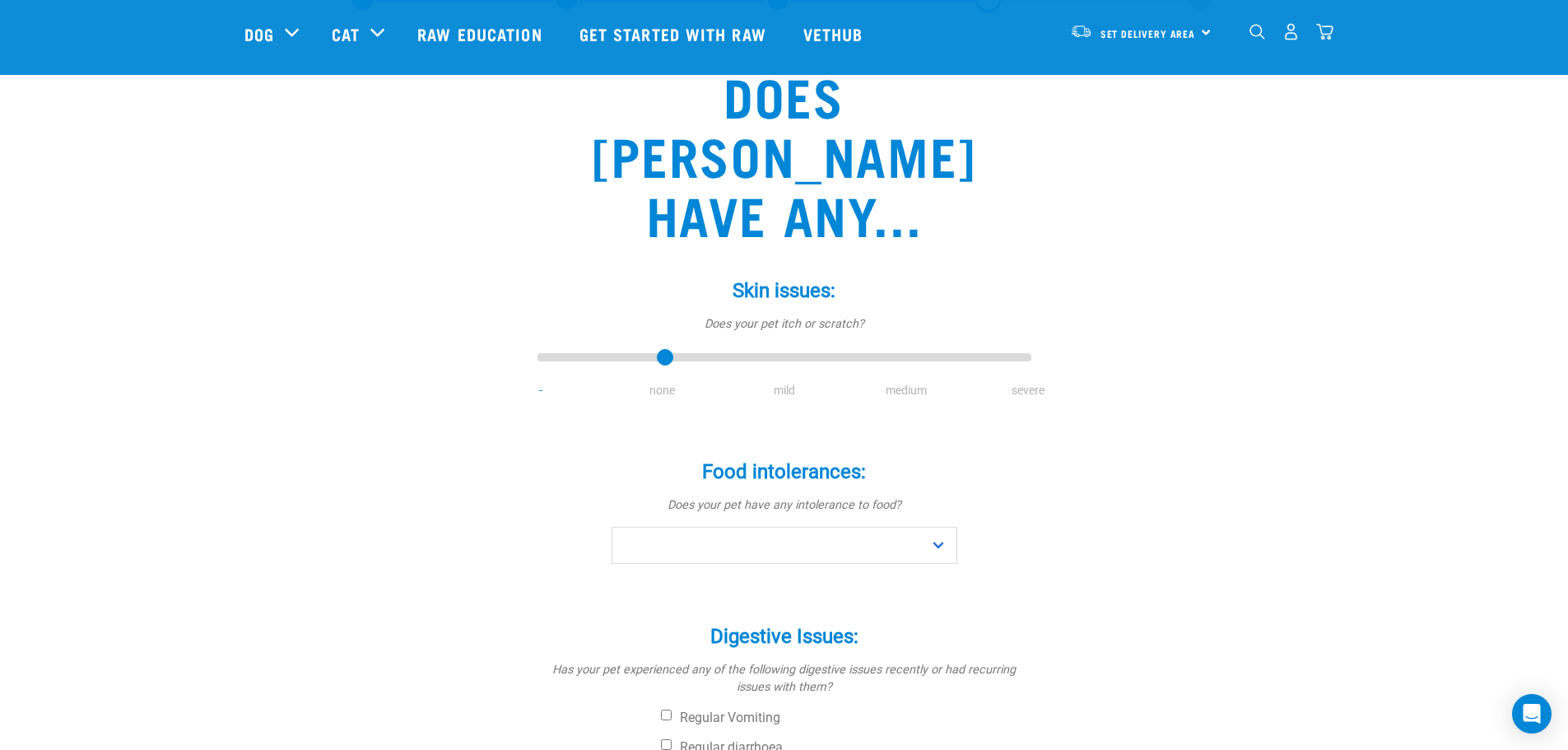
scroll to position [247, 0]
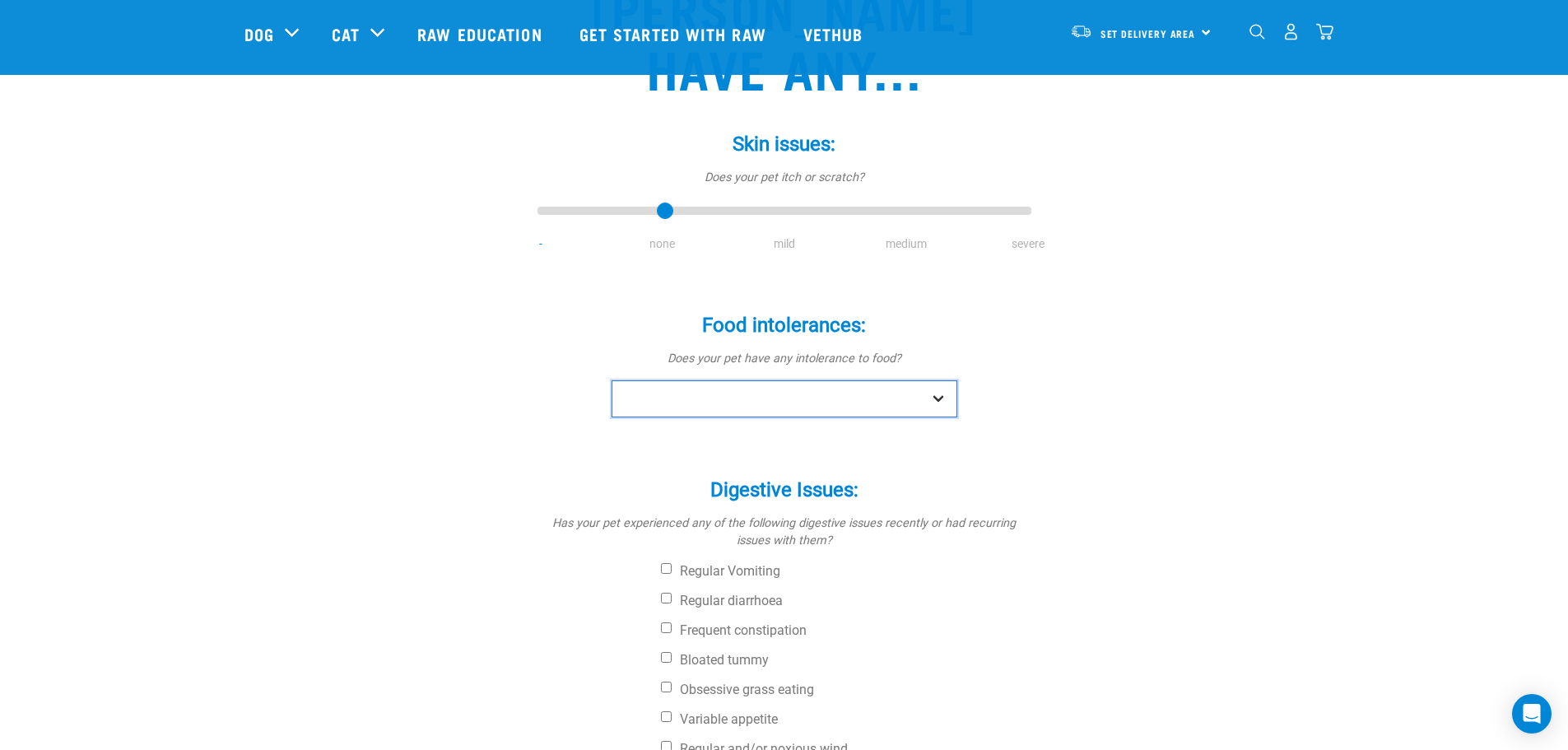
click at [920, 381] on select "No Yes" at bounding box center [784, 399] width 345 height 37
select select "yes"
click at [611, 381] on select "No Yes" at bounding box center [784, 399] width 345 height 37
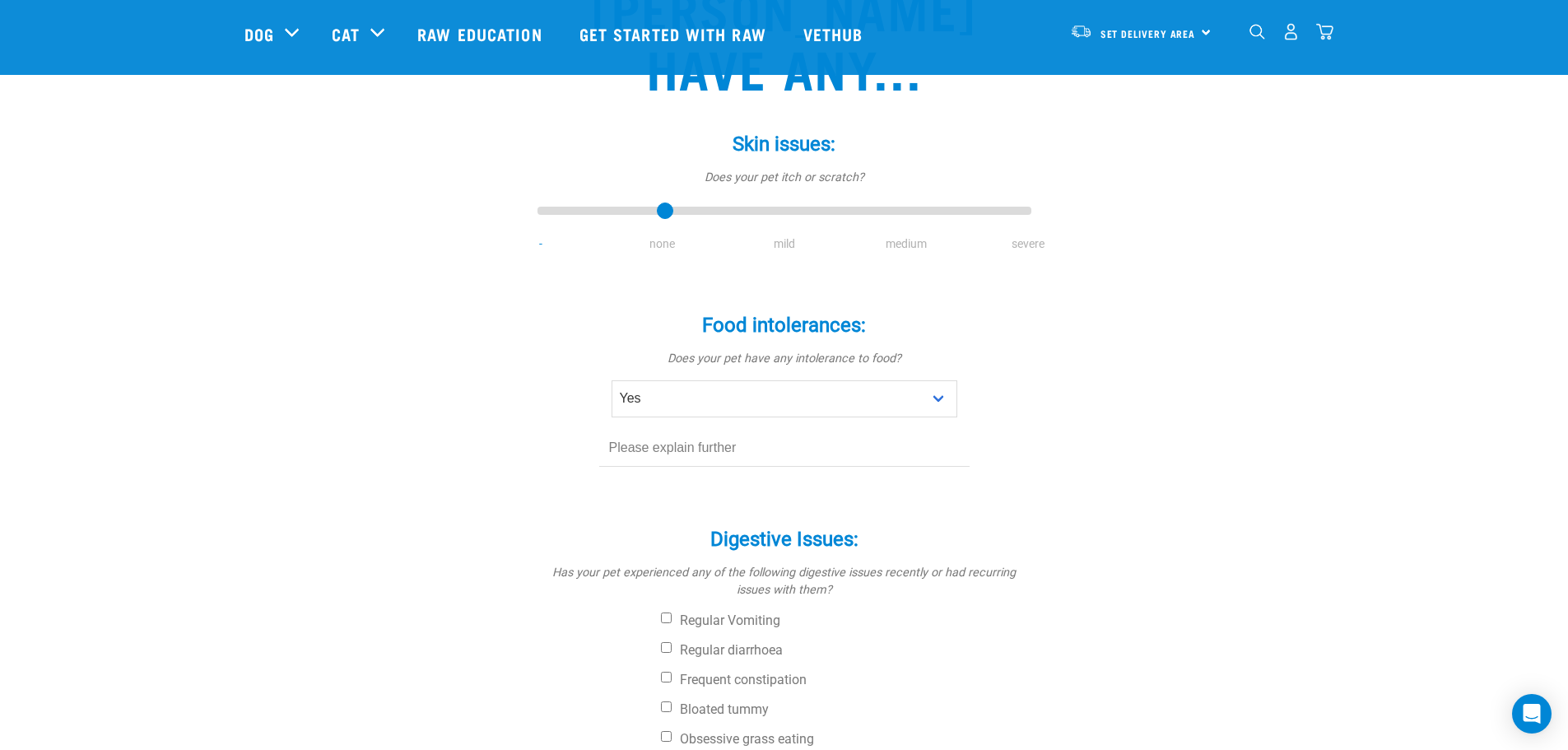
click at [863, 429] on input "text" at bounding box center [784, 448] width 370 height 37
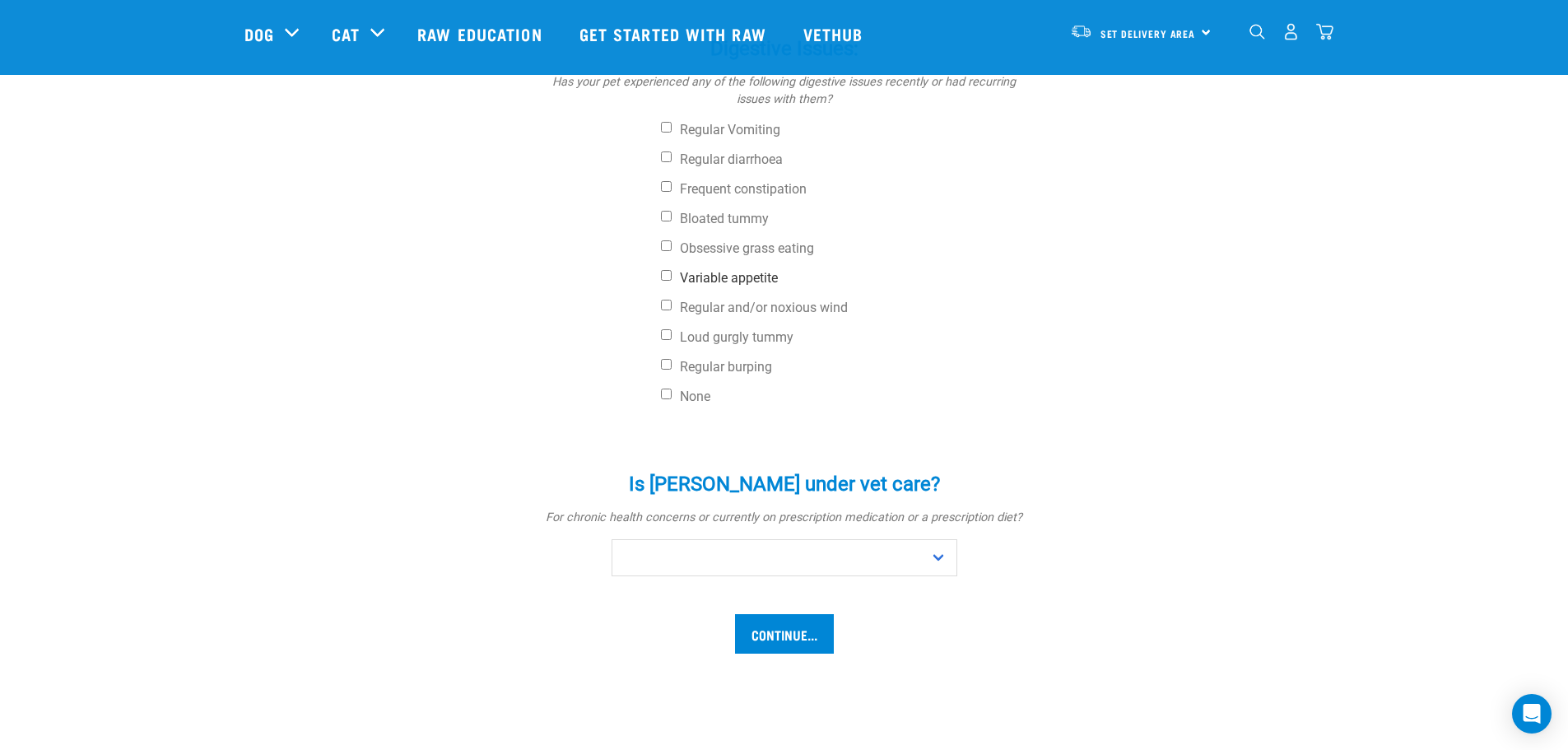
scroll to position [823, 0]
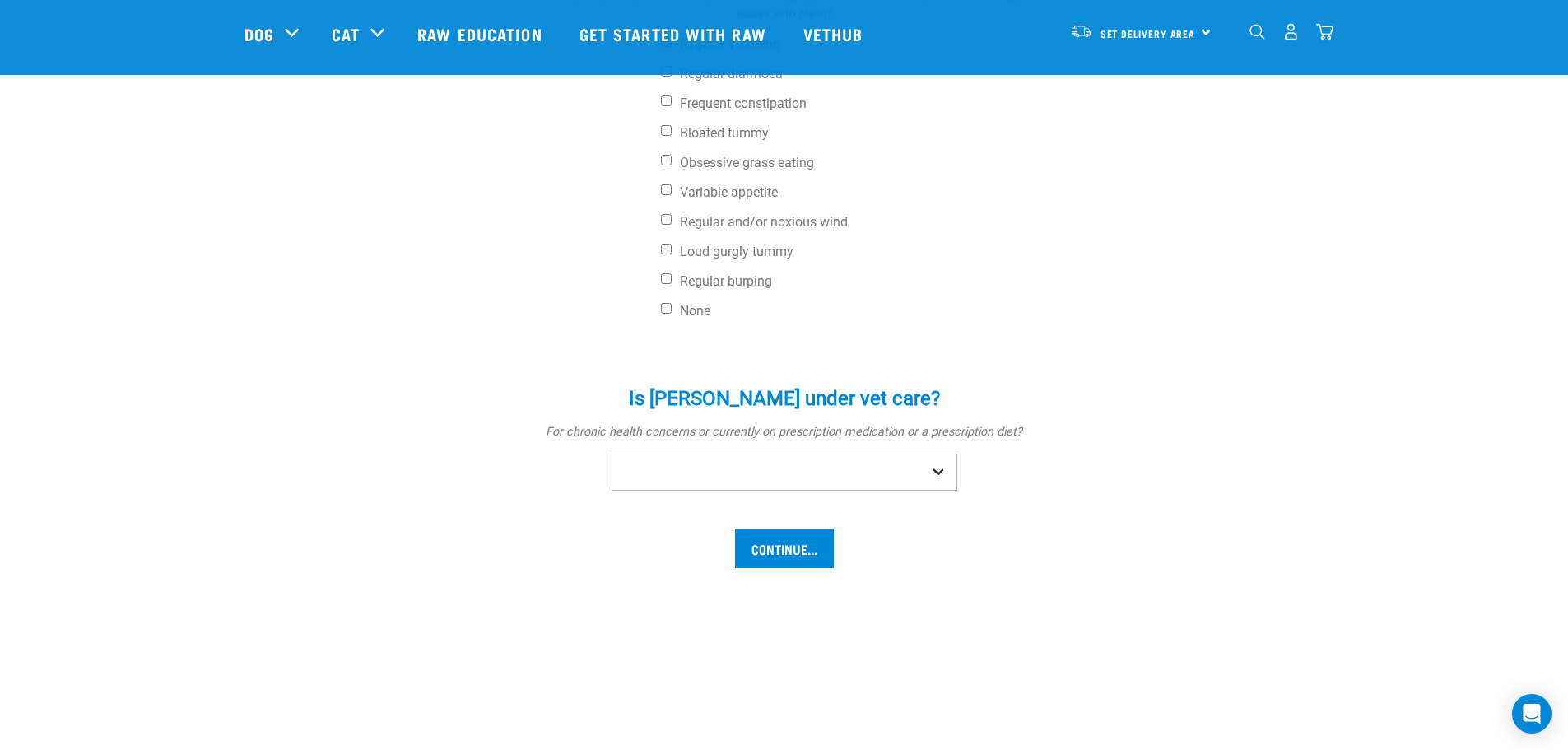
type input "Game food"
click at [933, 453] on select "No Yes" at bounding box center [784, 471] width 345 height 37
click at [611, 453] on select "No Yes" at bounding box center [784, 471] width 345 height 37
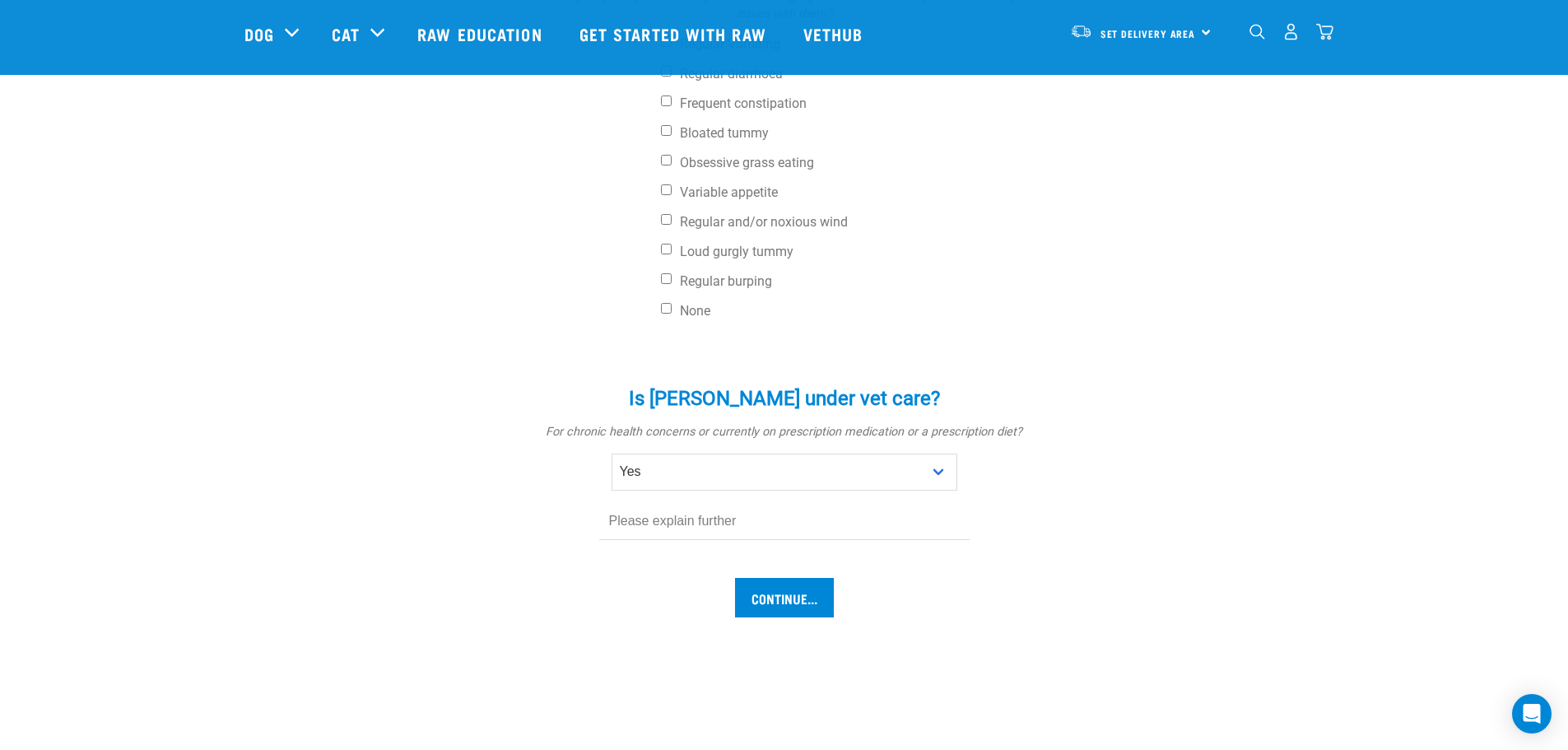
click at [889, 385] on div "Is Archer under vet care? * For chronic health concerns or currently on prescri…" at bounding box center [784, 451] width 494 height 177
click at [854, 387] on div "Is Archer under vet care? * For chronic health concerns or currently on prescri…" at bounding box center [784, 451] width 494 height 177
click at [835, 453] on select "No Yes" at bounding box center [784, 471] width 345 height 37
select select "no"
click at [611, 453] on select "No Yes" at bounding box center [784, 471] width 345 height 37
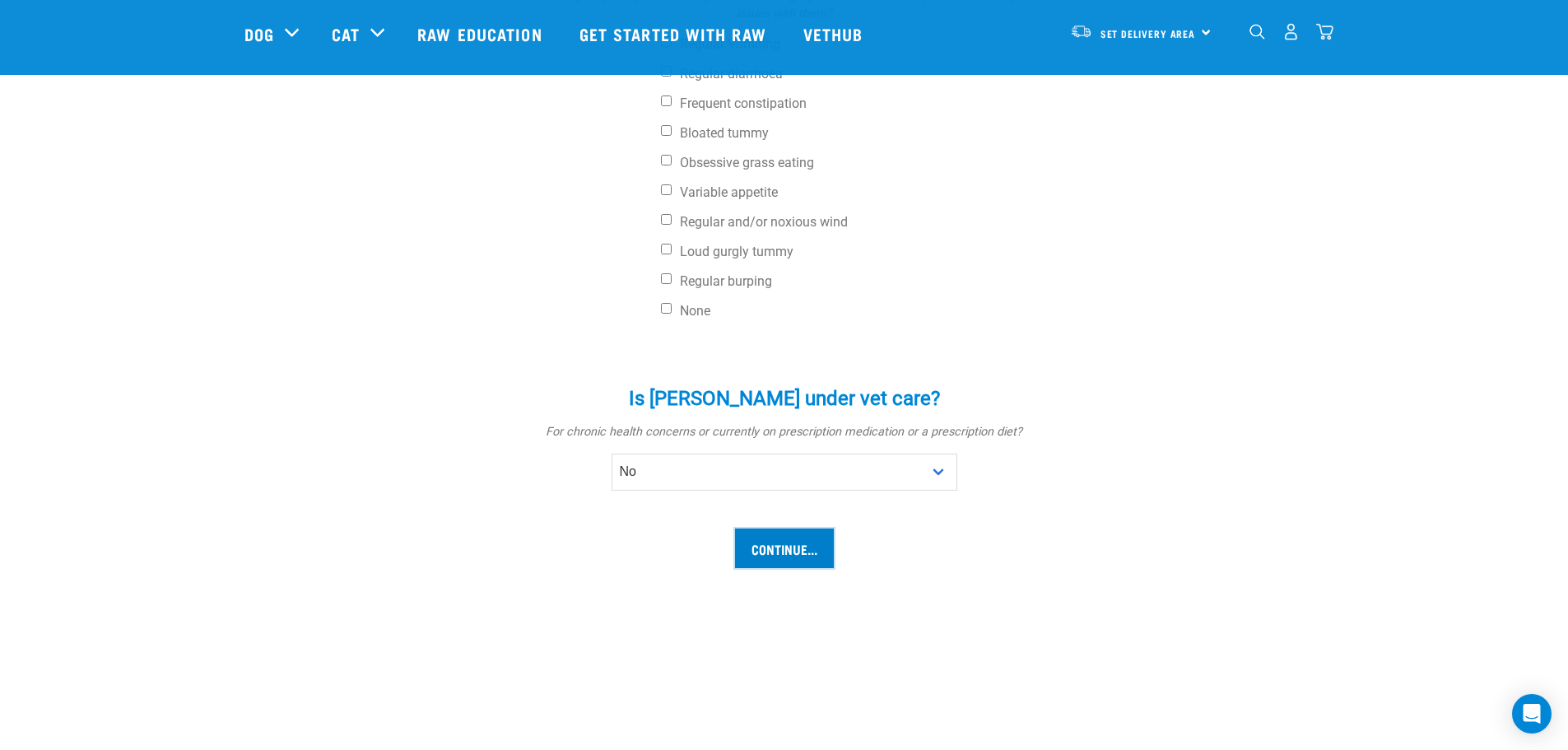
click at [786, 529] on input "Continue..." at bounding box center [785, 548] width 99 height 39
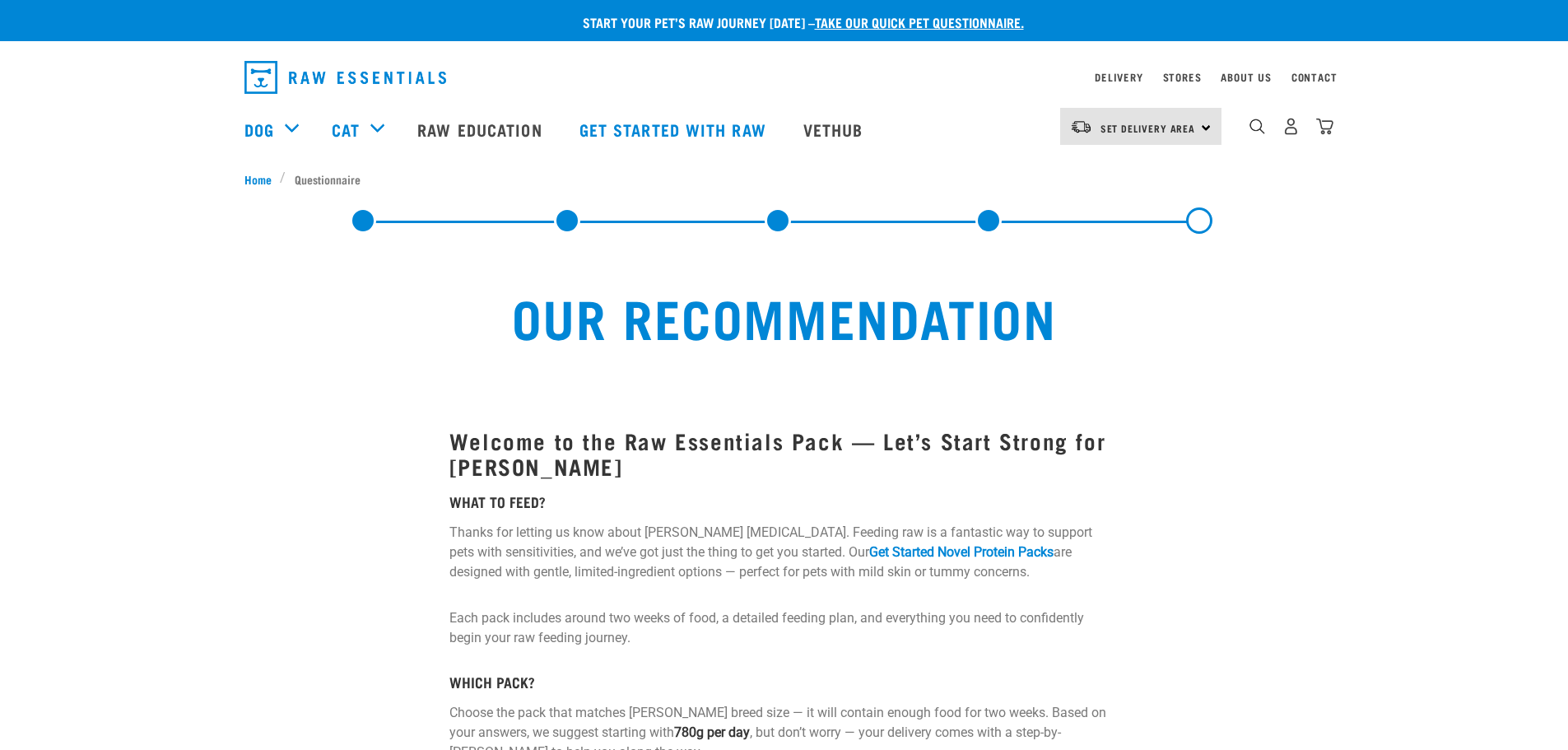
select select "19650"
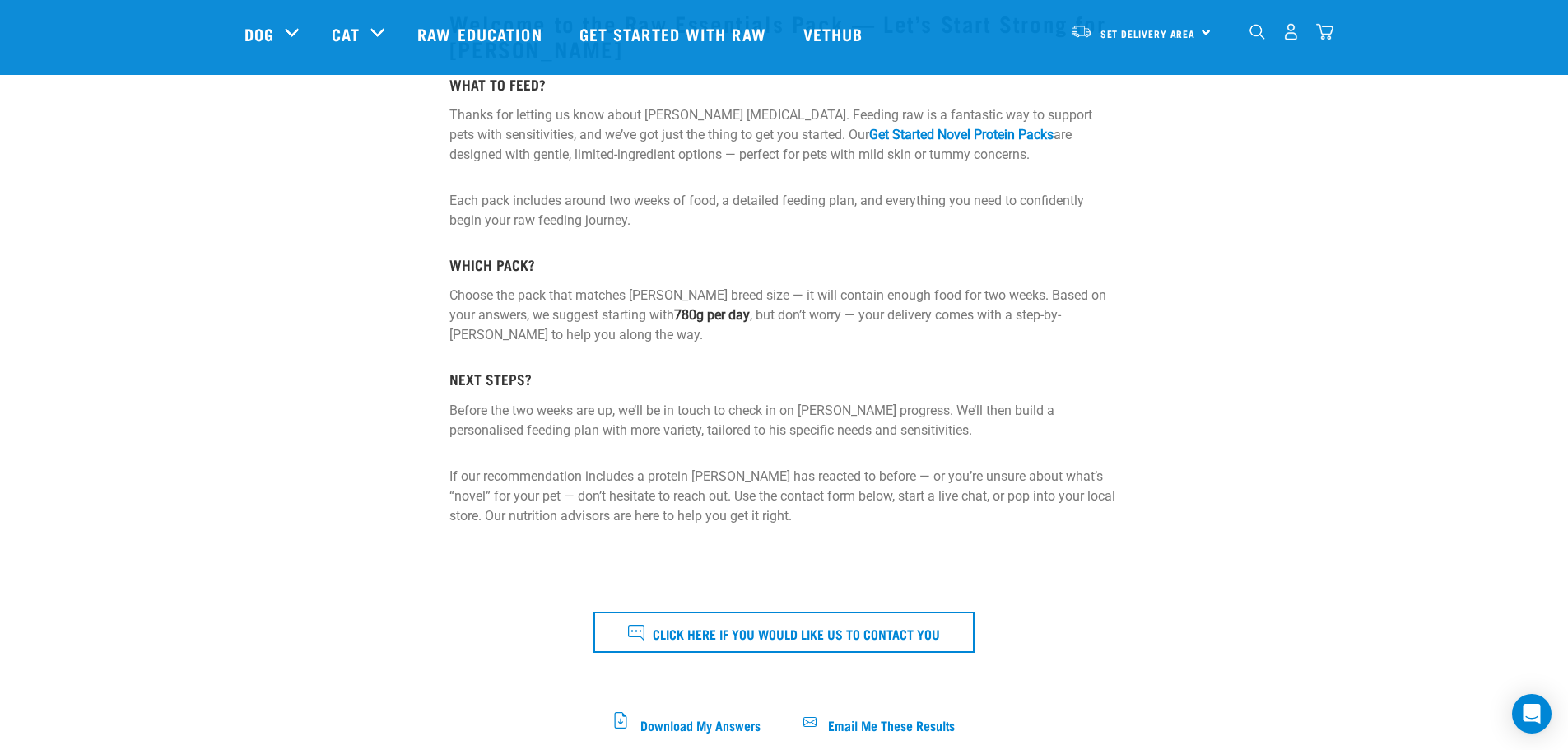
scroll to position [329, 0]
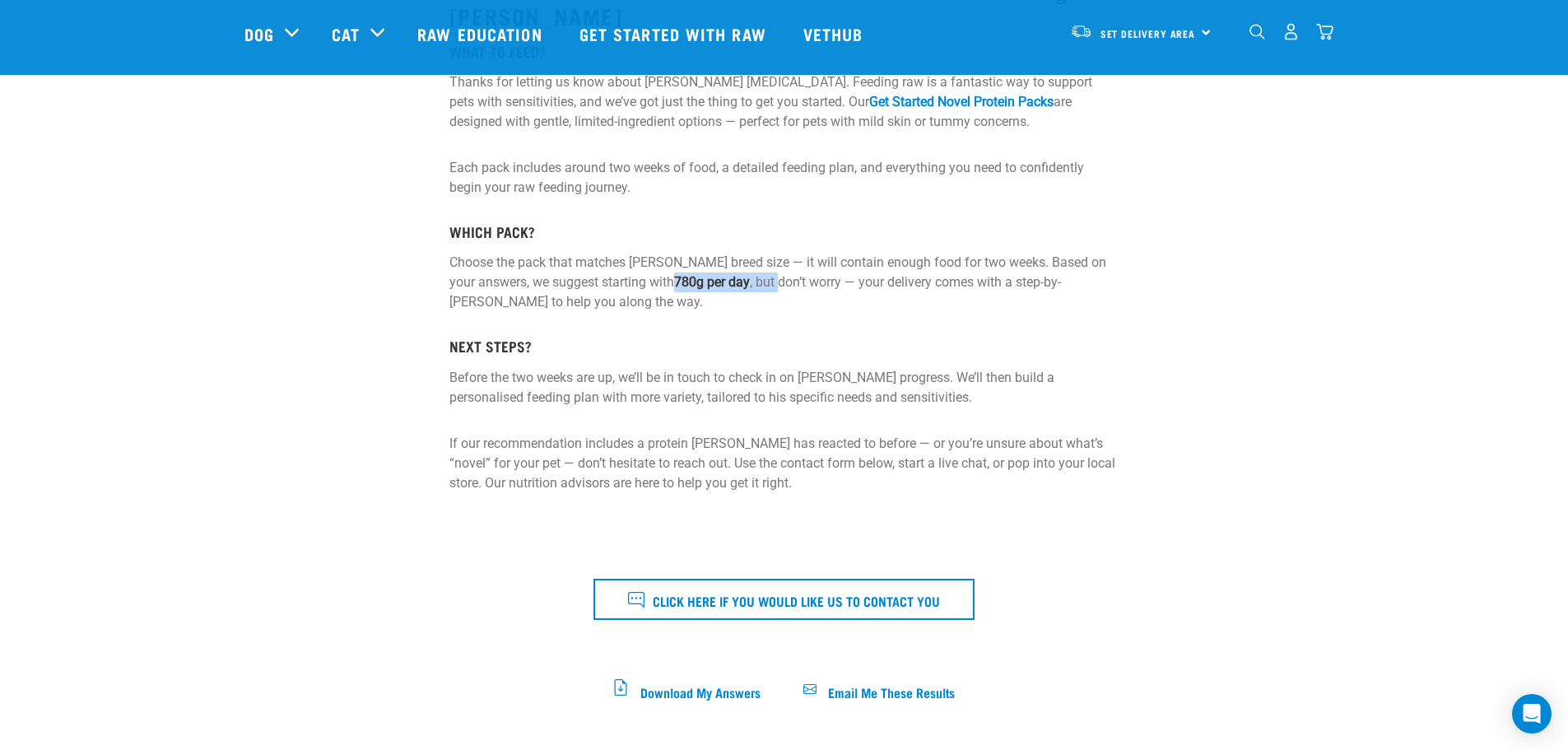
drag, startPoint x: 651, startPoint y: 275, endPoint x: 755, endPoint y: 291, distance: 105.2
click at [755, 291] on p "Choose the pack that matches [PERSON_NAME] breed size — it will contain enough …" at bounding box center [784, 282] width 670 height 59
click at [706, 310] on p "Choose the pack that matches [PERSON_NAME] breed size — it will contain enough …" at bounding box center [784, 282] width 670 height 59
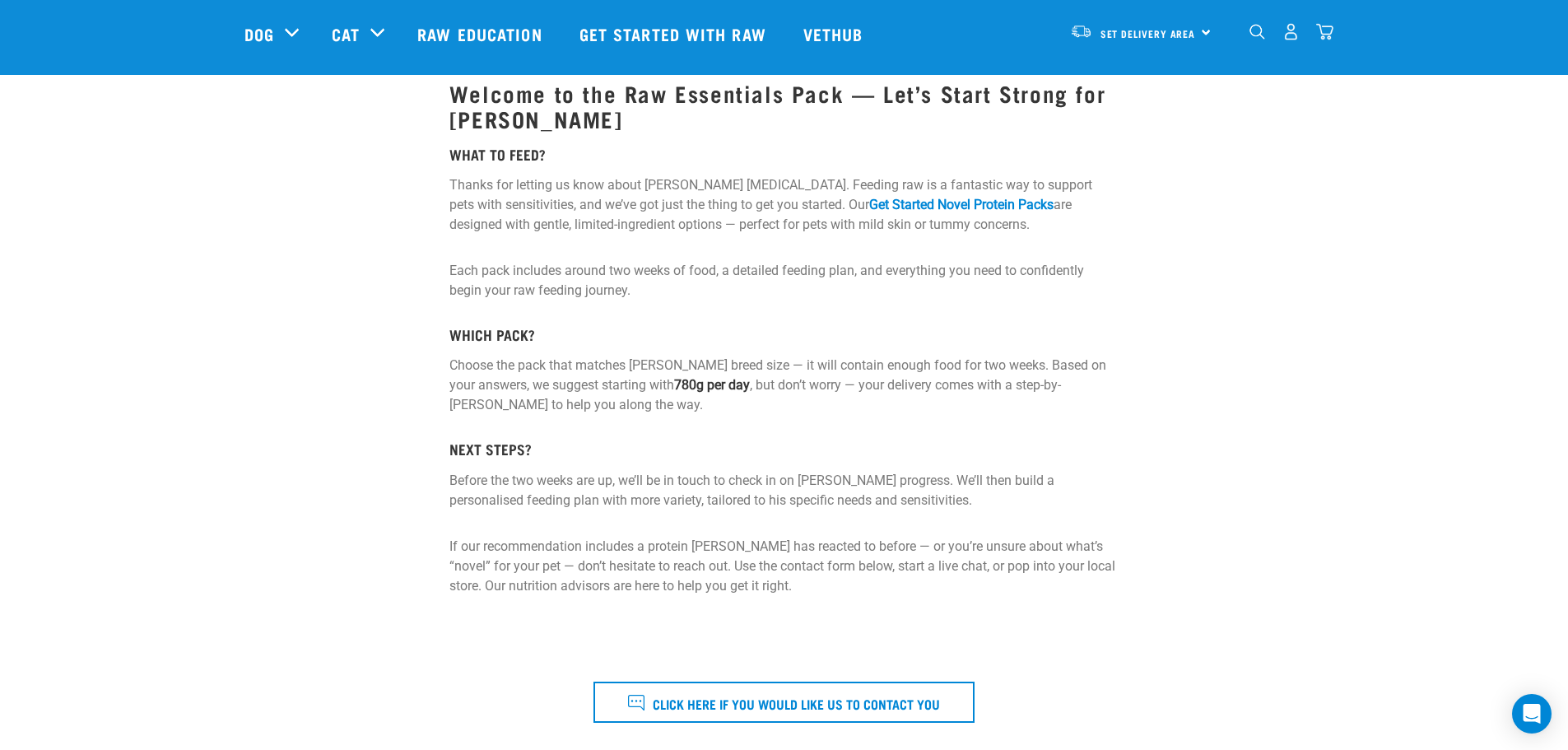
scroll to position [82, 0]
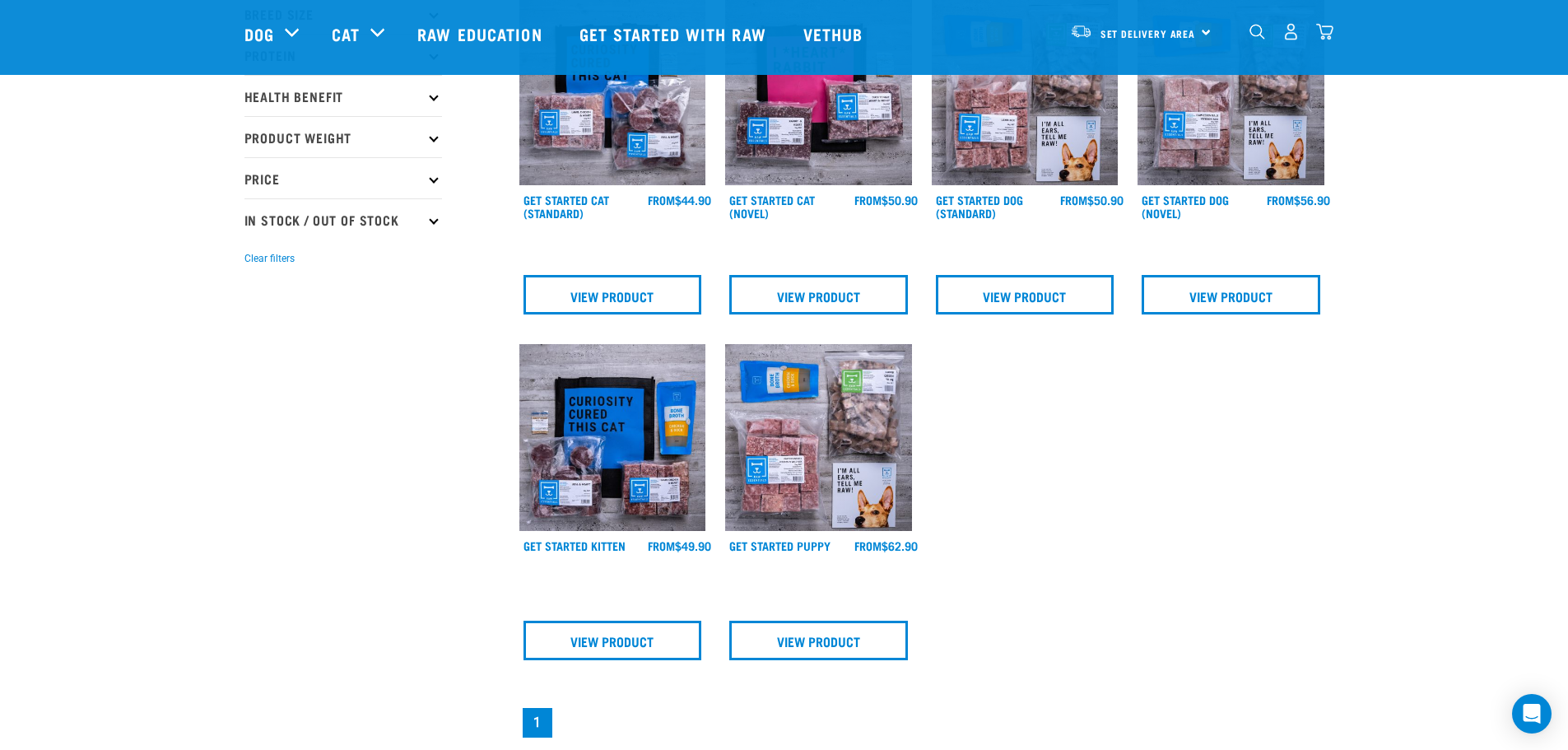
scroll to position [165, 0]
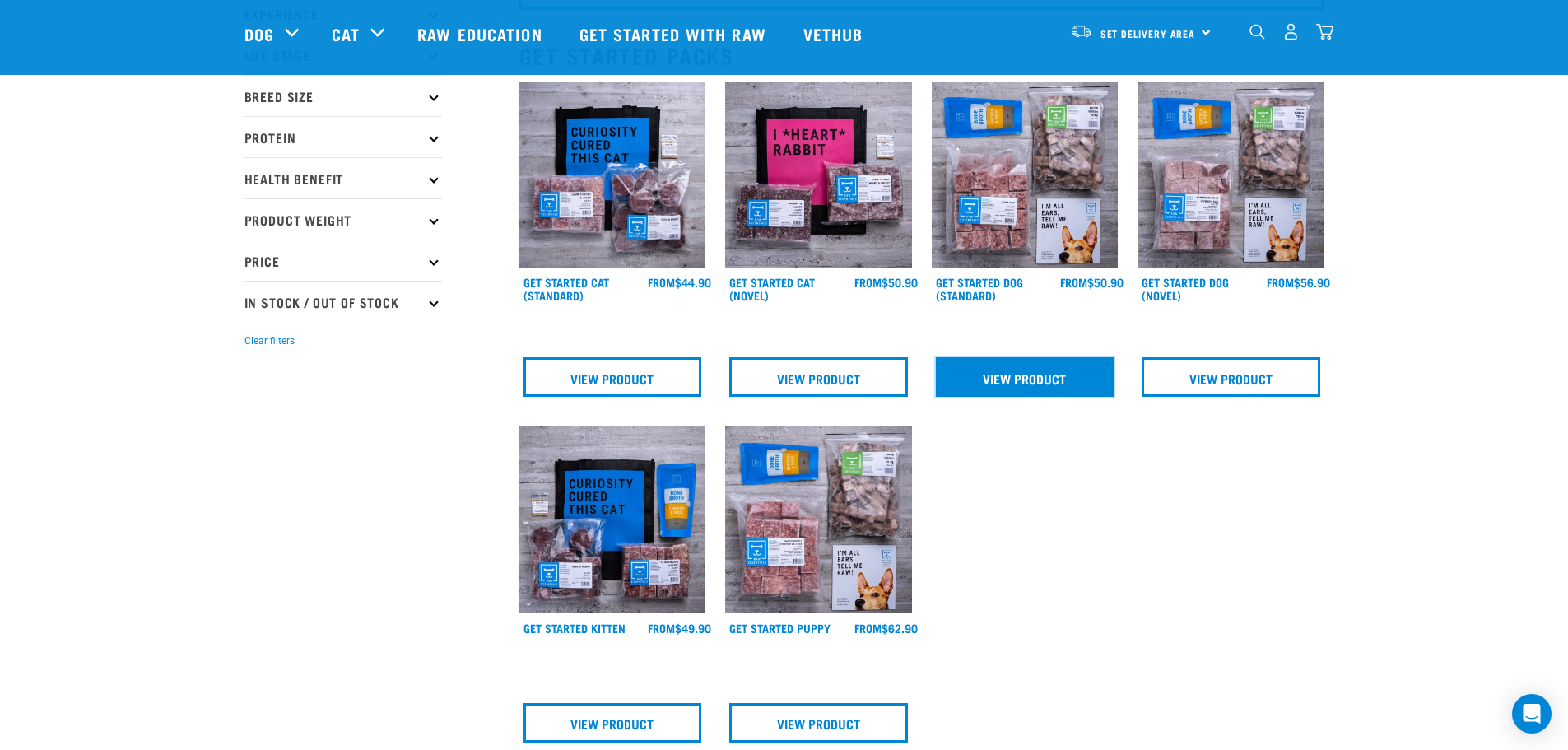
click at [1033, 389] on link "View Product" at bounding box center [1024, 376] width 178 height 39
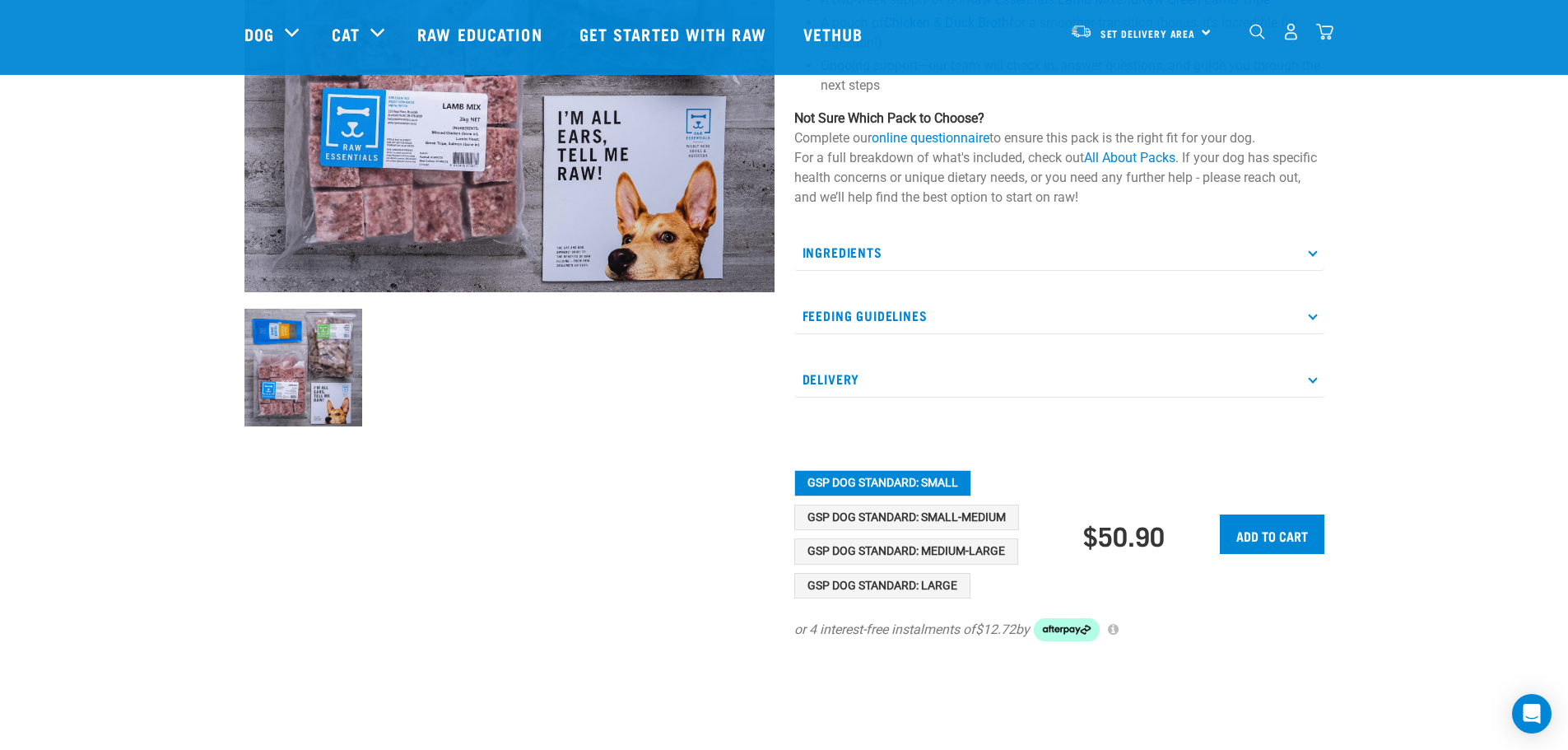
scroll to position [329, 0]
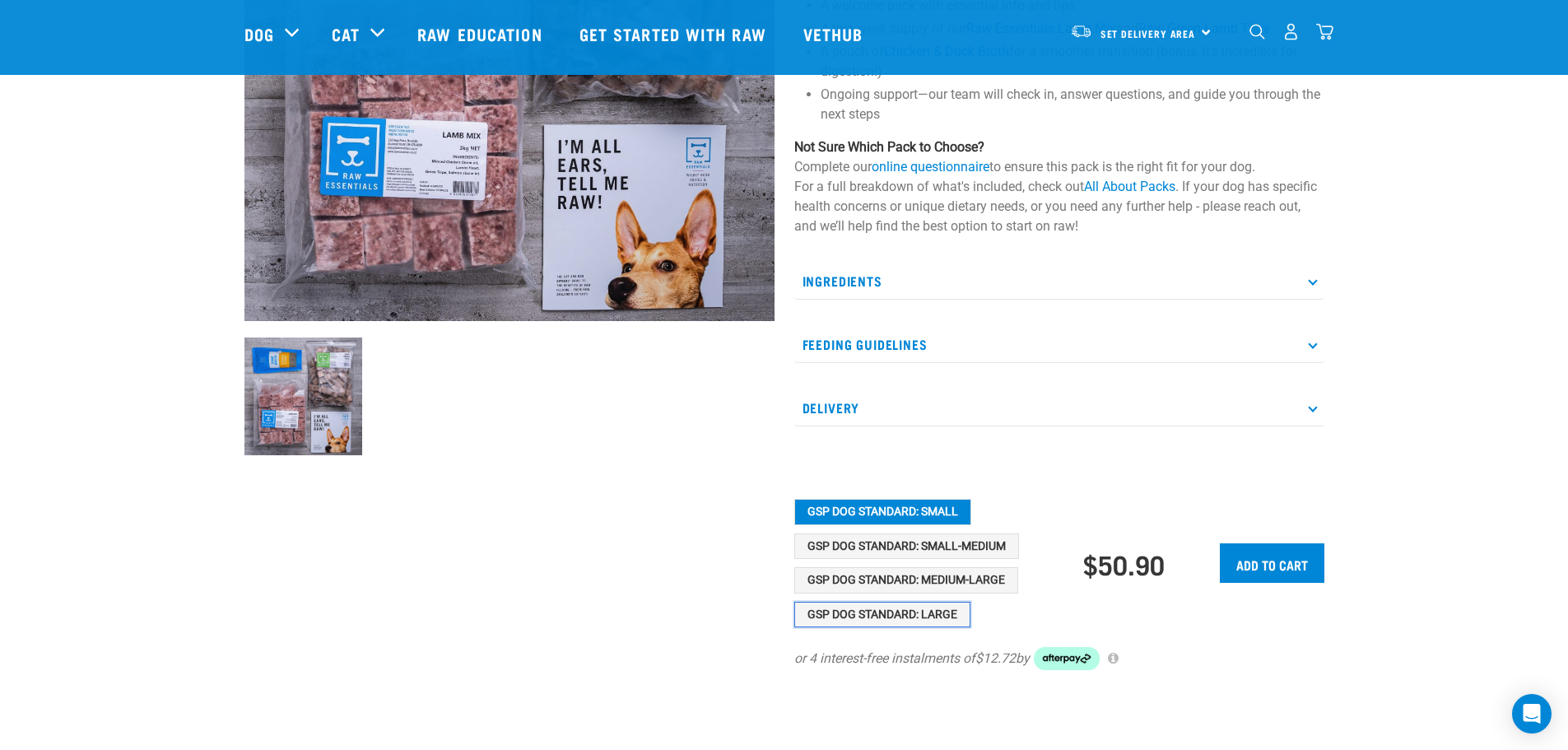
click at [907, 616] on button "GSP Dog Standard: Large" at bounding box center [882, 615] width 176 height 27
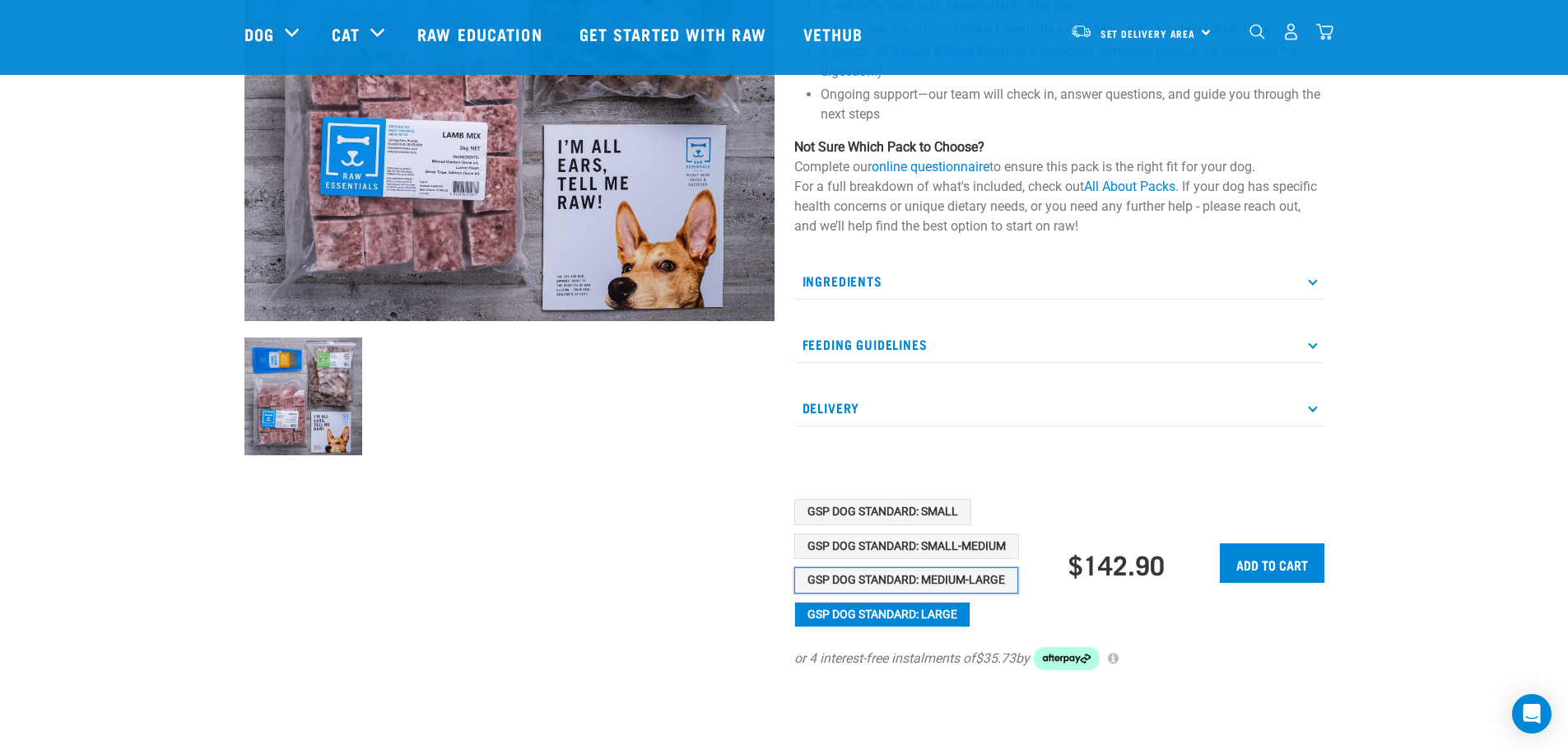
click at [974, 574] on button "GSP Dog Standard: Medium-Large" at bounding box center [906, 581] width 224 height 27
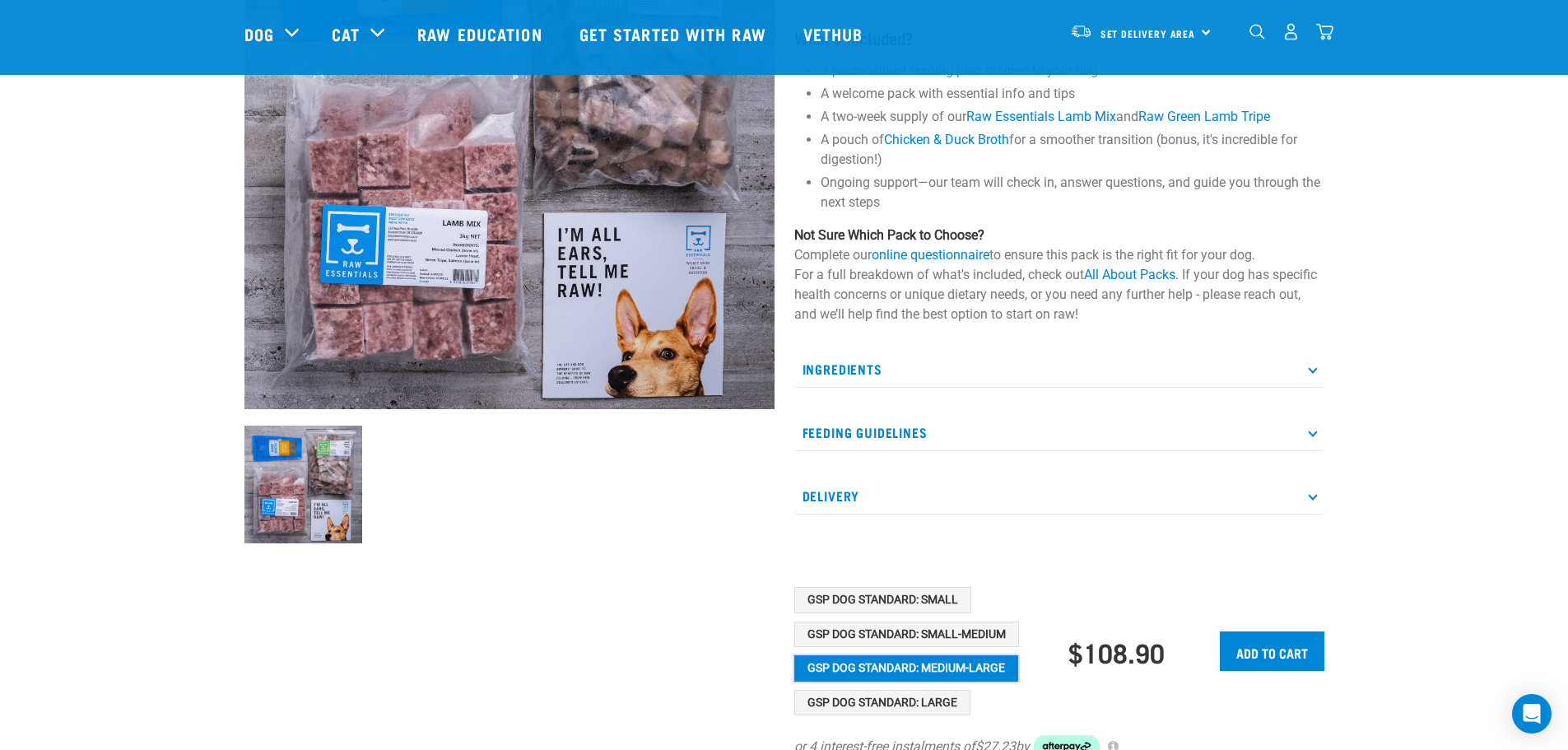
scroll to position [247, 0]
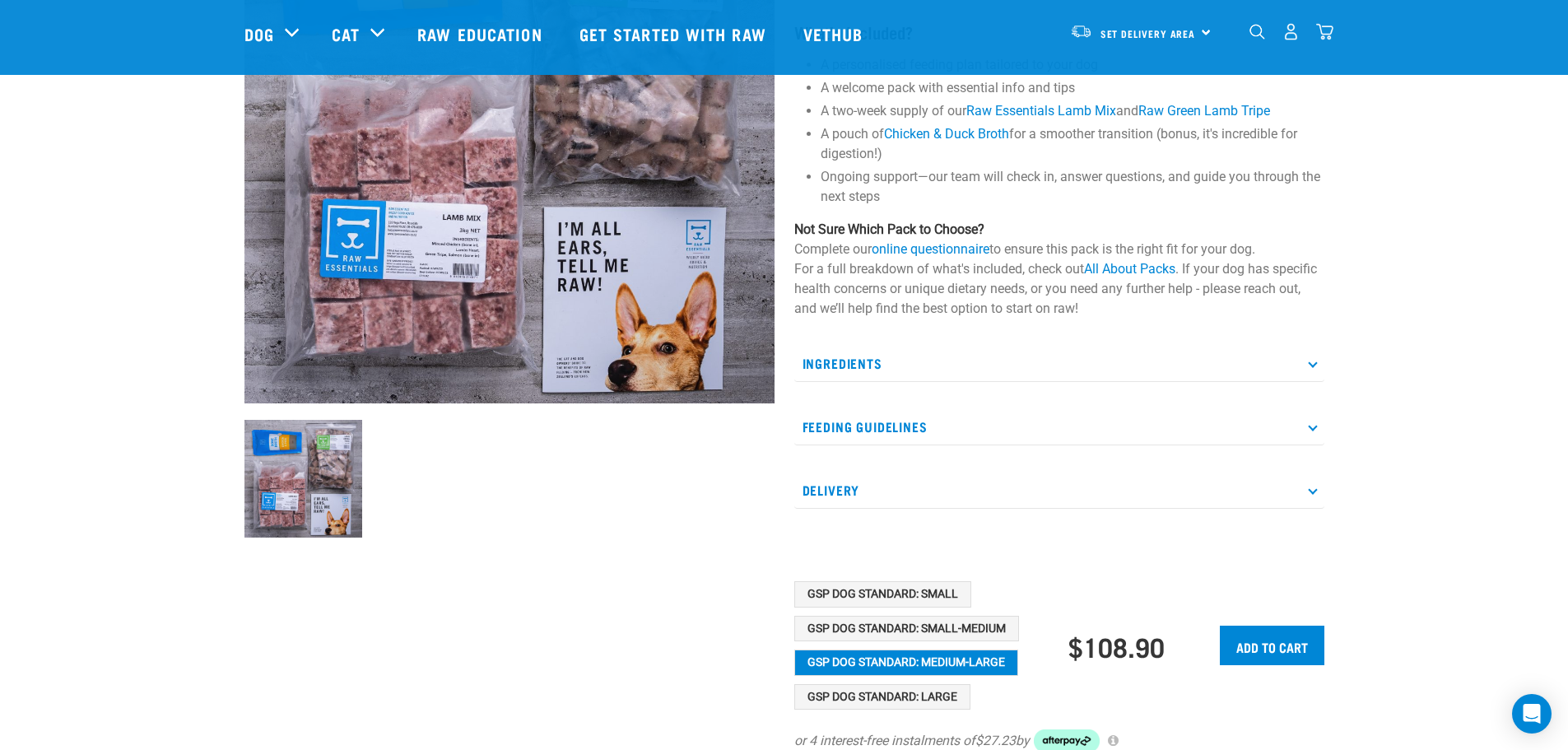
drag, startPoint x: 1230, startPoint y: 333, endPoint x: 1224, endPoint y: 313, distance: 20.9
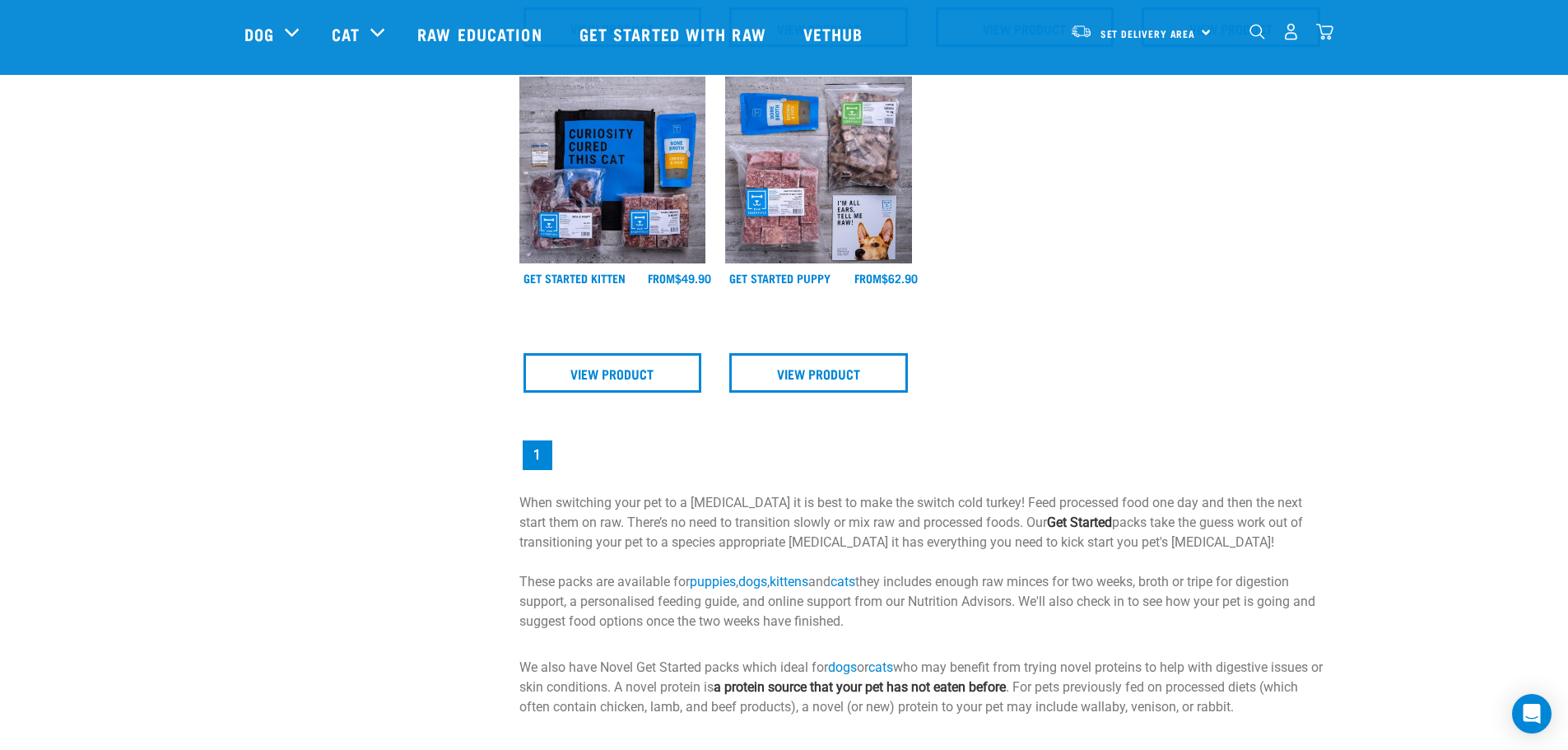
scroll to position [684, 0]
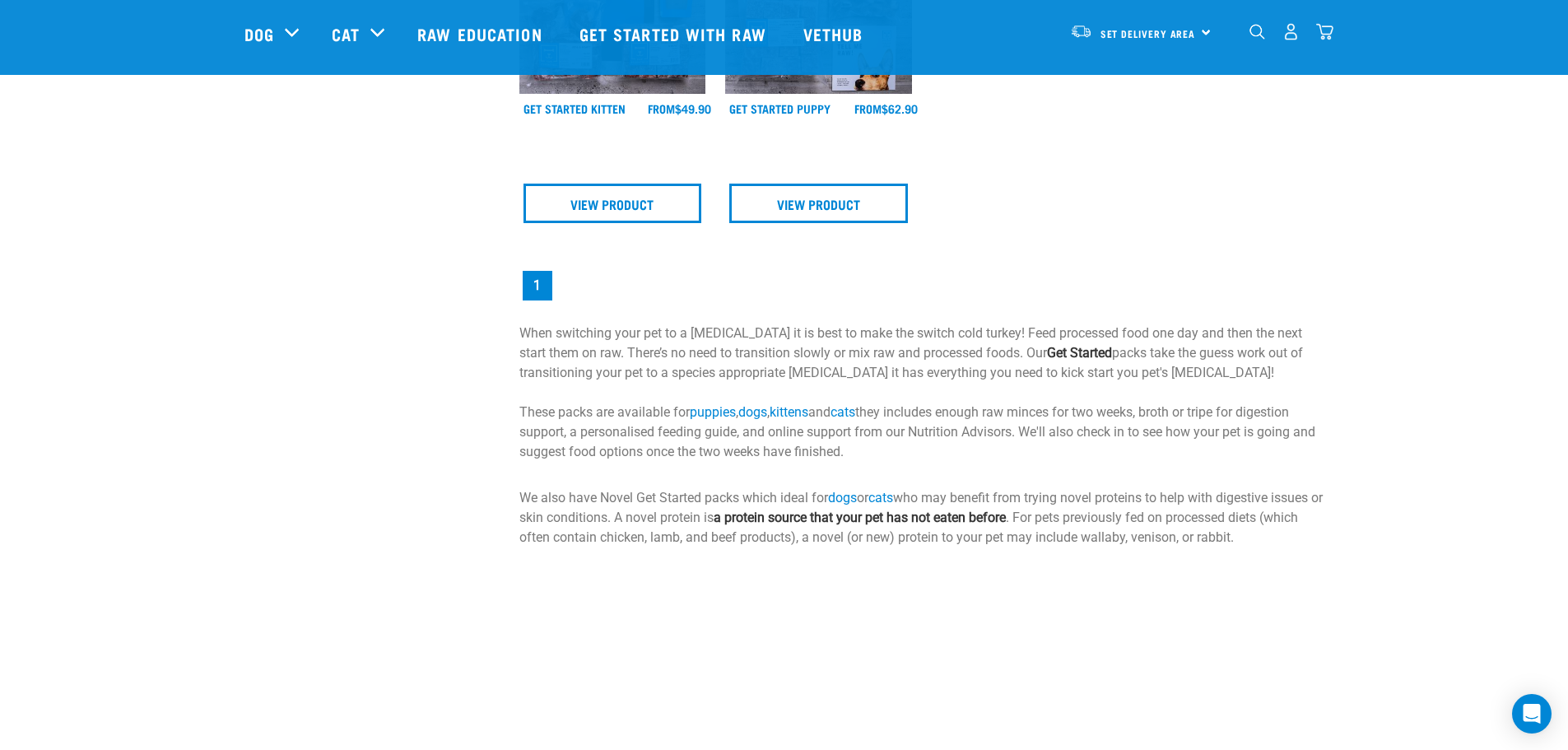
drag, startPoint x: 1011, startPoint y: 404, endPoint x: 1011, endPoint y: 373, distance: 31.0
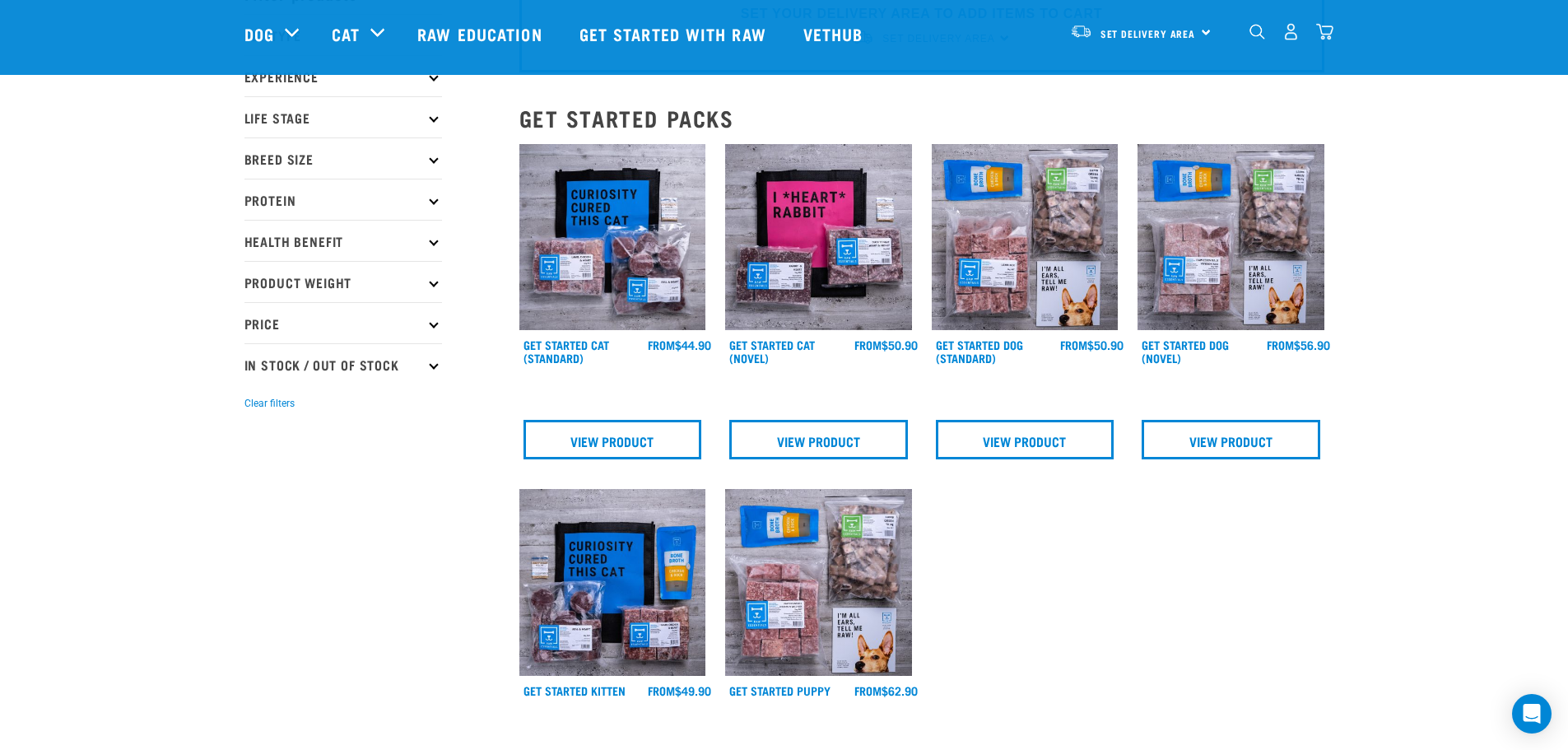
scroll to position [74, 0]
